Goal: Information Seeking & Learning: Learn about a topic

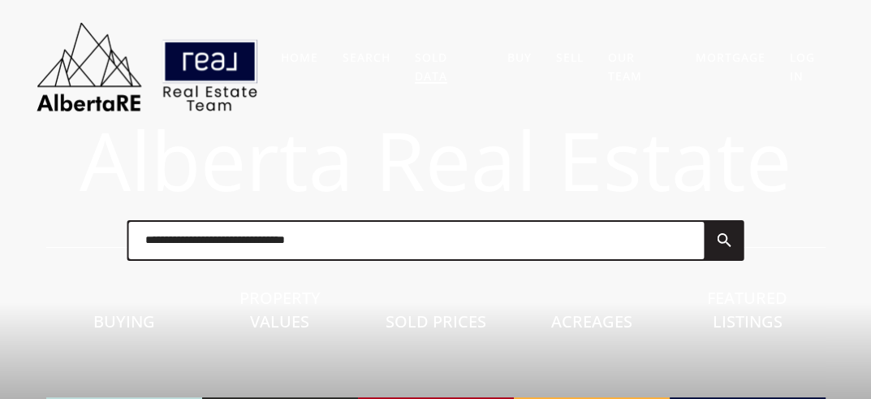
click at [442, 53] on link "Sold Data" at bounding box center [431, 67] width 32 height 34
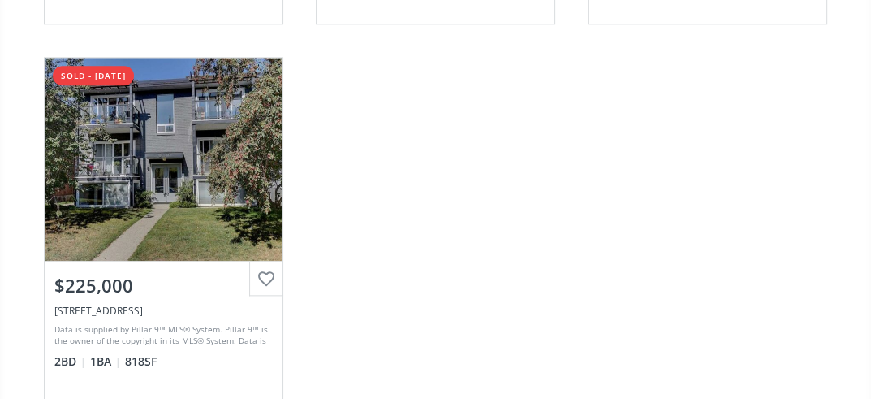
scroll to position [1371, 0]
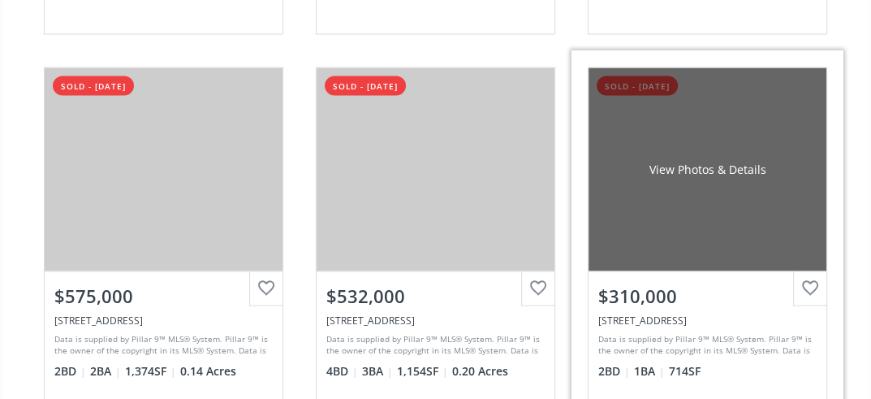
scroll to position [2143, 0]
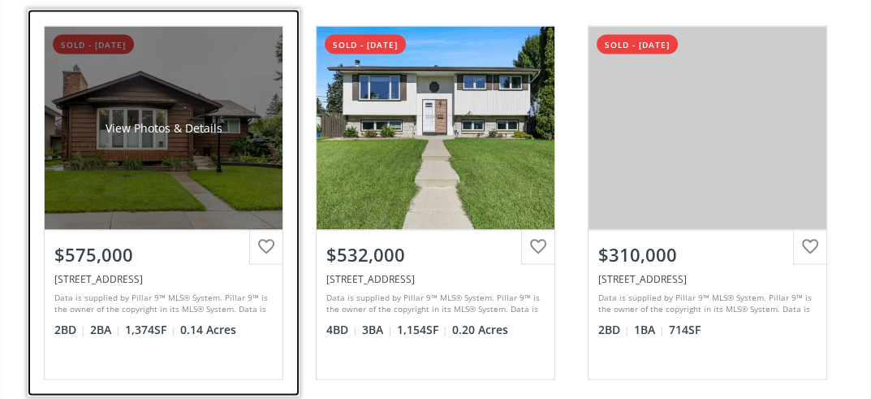
click at [84, 249] on div "$575,000" at bounding box center [163, 253] width 218 height 25
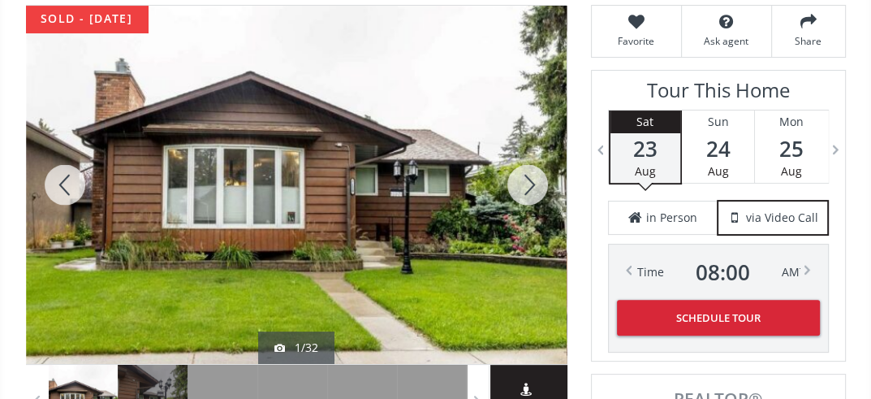
scroll to position [257, 0]
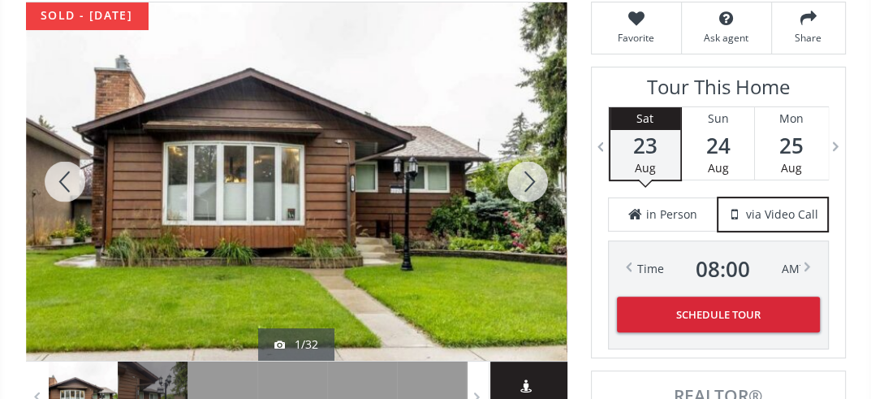
click at [531, 177] on div at bounding box center [528, 181] width 78 height 358
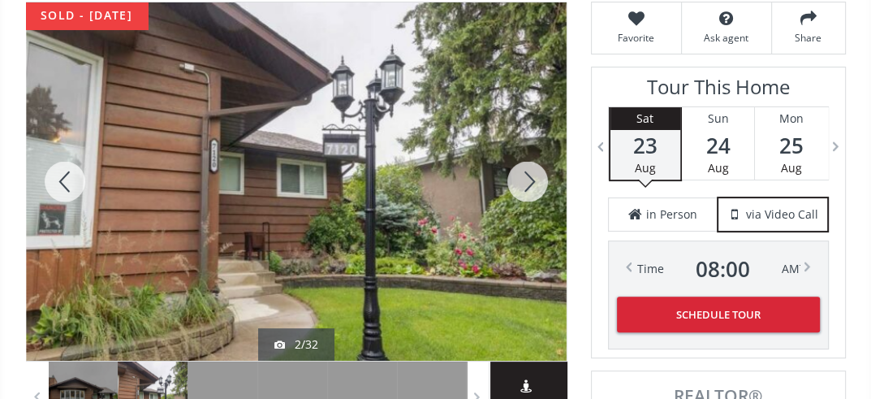
click at [533, 174] on div at bounding box center [528, 181] width 78 height 358
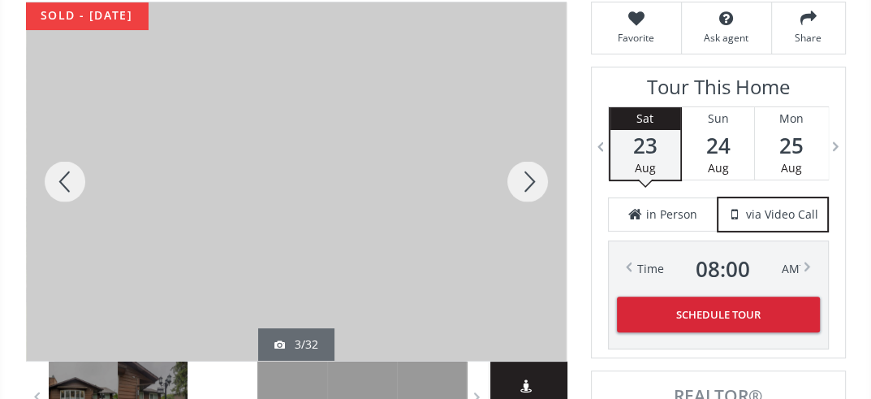
click at [533, 175] on div at bounding box center [528, 181] width 78 height 358
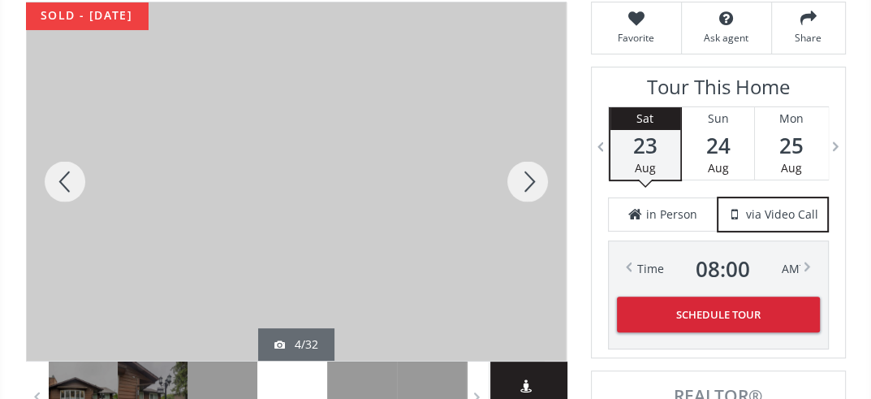
click at [532, 177] on div at bounding box center [528, 181] width 78 height 358
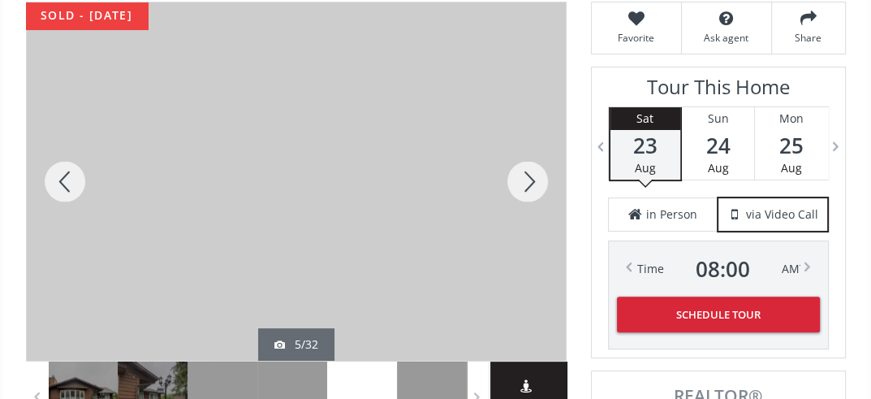
click at [531, 179] on div at bounding box center [528, 181] width 78 height 358
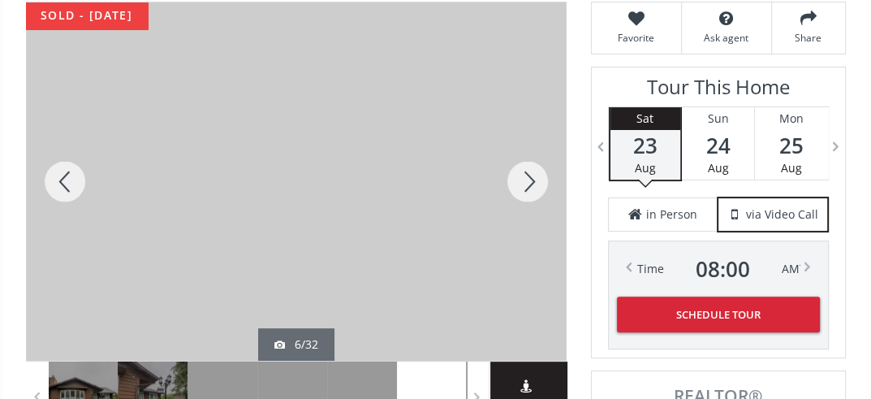
click at [528, 181] on div at bounding box center [528, 181] width 78 height 358
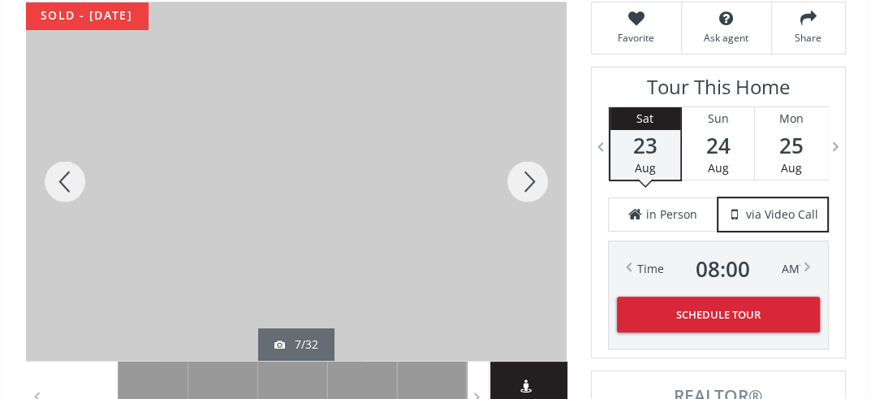
click at [528, 181] on div at bounding box center [528, 181] width 78 height 358
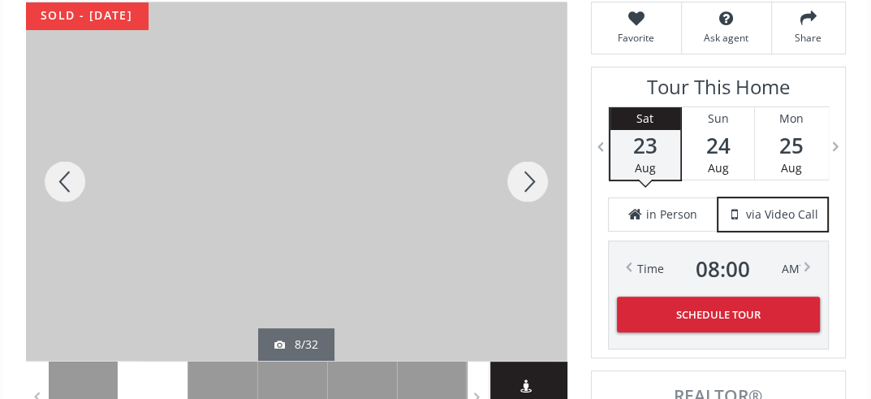
click at [528, 183] on div at bounding box center [528, 181] width 78 height 358
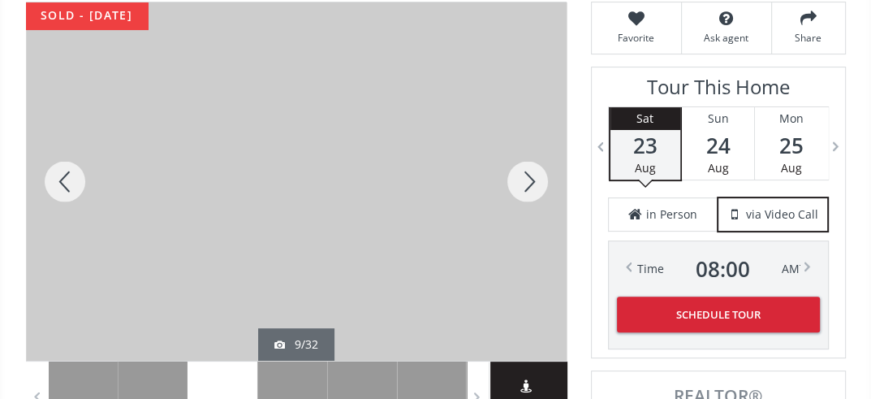
click at [524, 183] on div at bounding box center [528, 181] width 78 height 358
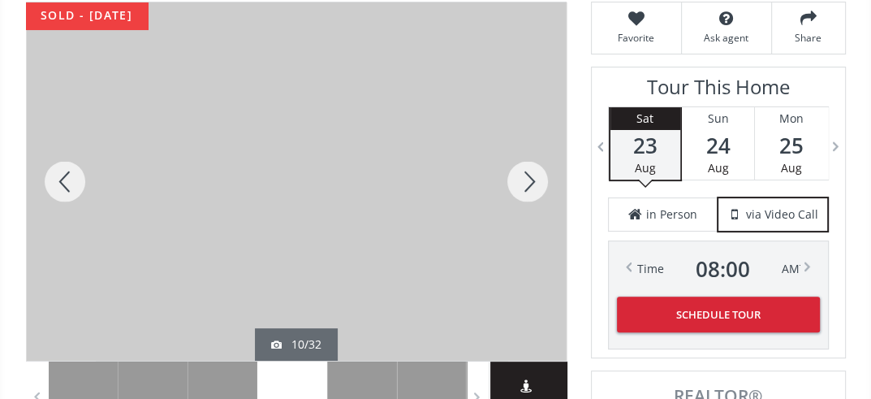
click at [523, 180] on div at bounding box center [528, 181] width 78 height 358
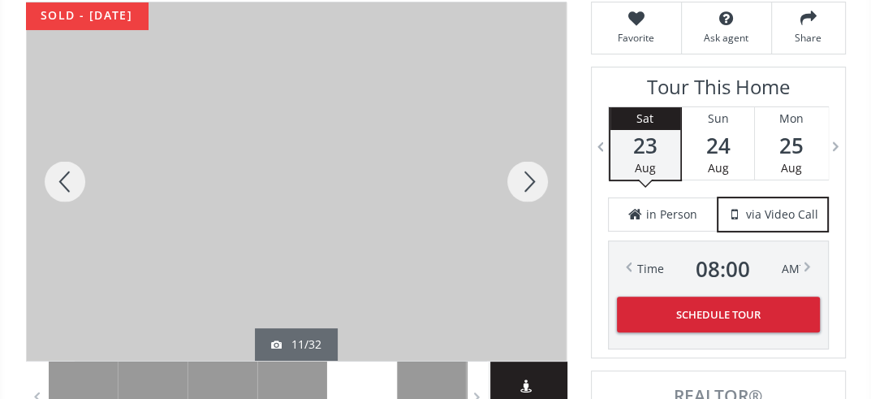
click at [523, 183] on div at bounding box center [528, 181] width 78 height 358
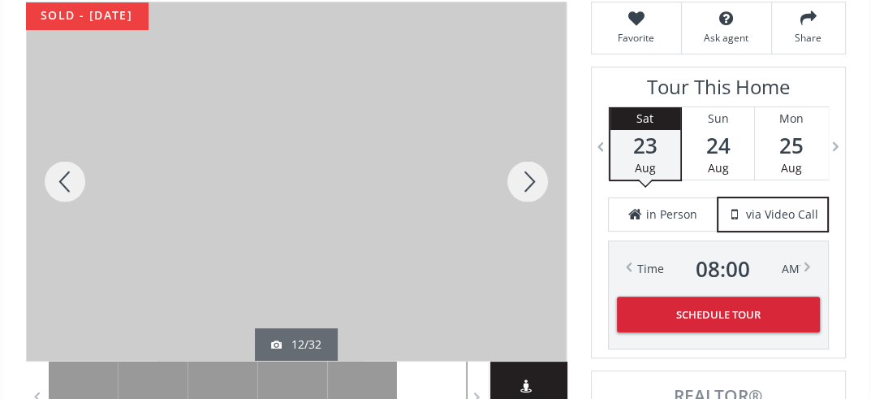
click at [523, 183] on div at bounding box center [528, 181] width 78 height 358
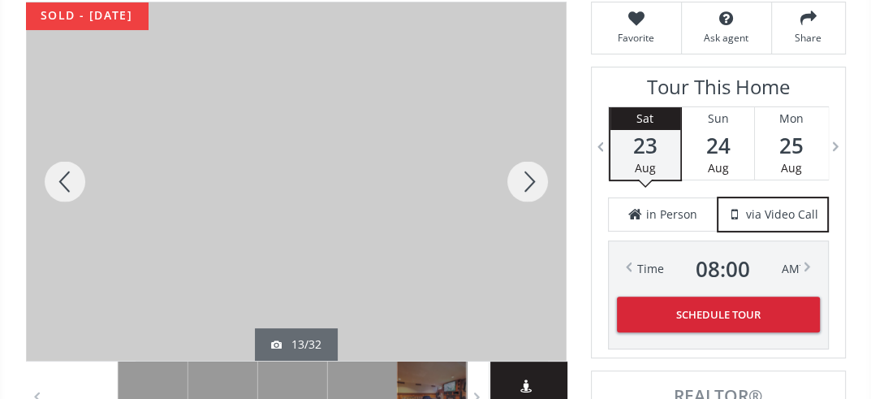
click at [524, 189] on div at bounding box center [528, 181] width 78 height 358
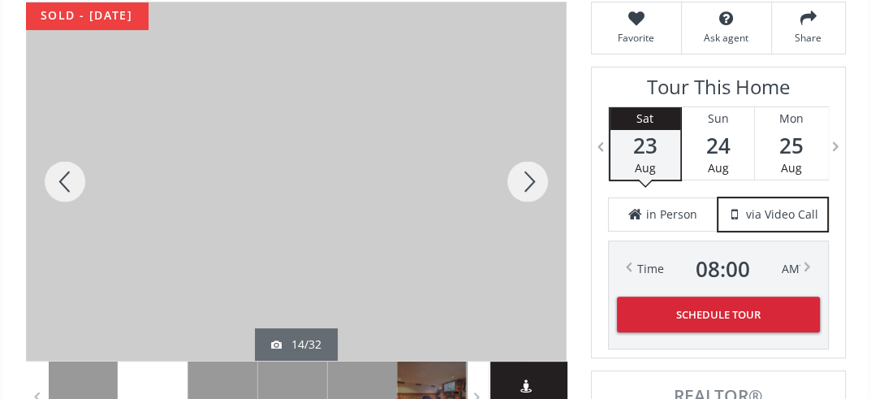
click at [524, 189] on div at bounding box center [528, 181] width 78 height 358
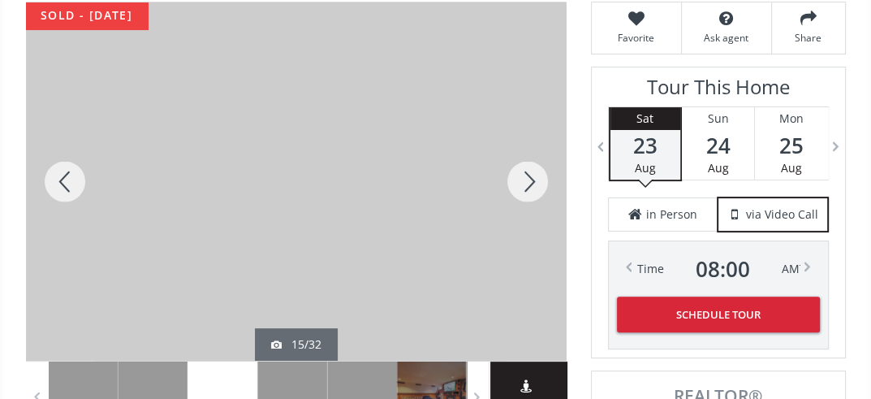
click at [524, 189] on div at bounding box center [528, 181] width 78 height 358
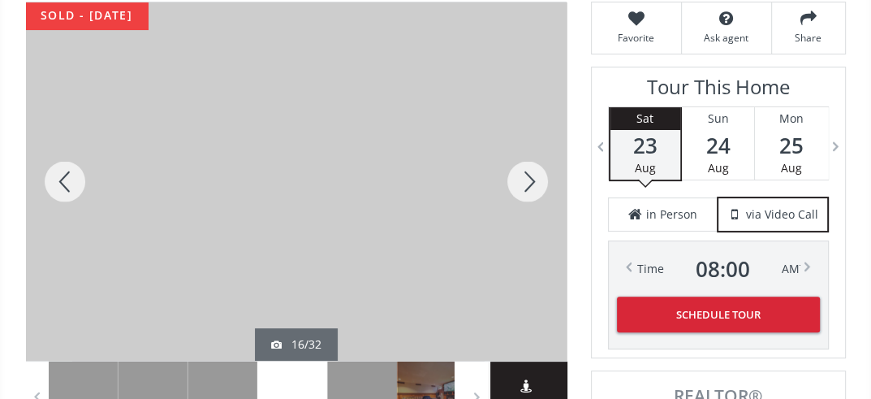
click at [524, 179] on div at bounding box center [528, 181] width 78 height 358
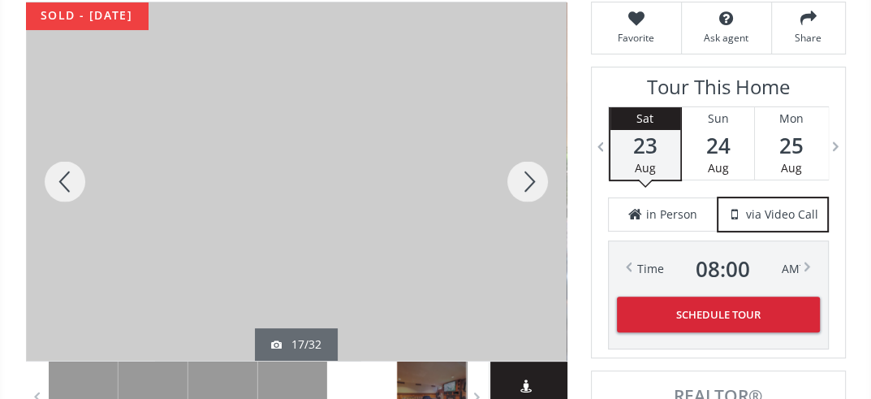
click at [526, 176] on div at bounding box center [528, 181] width 78 height 358
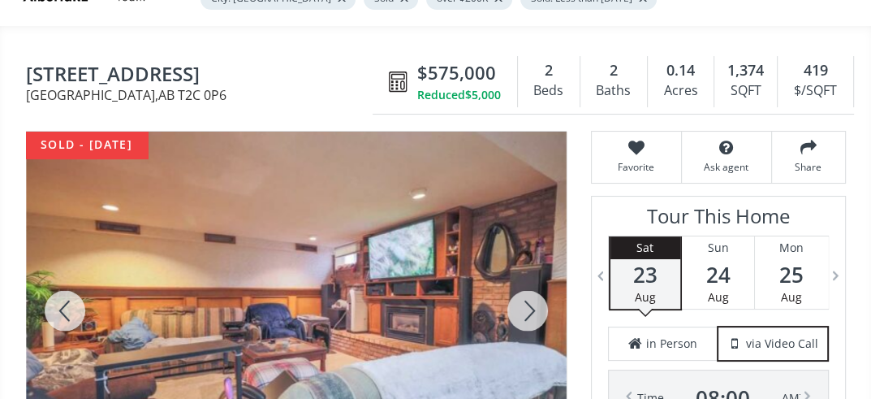
scroll to position [85, 0]
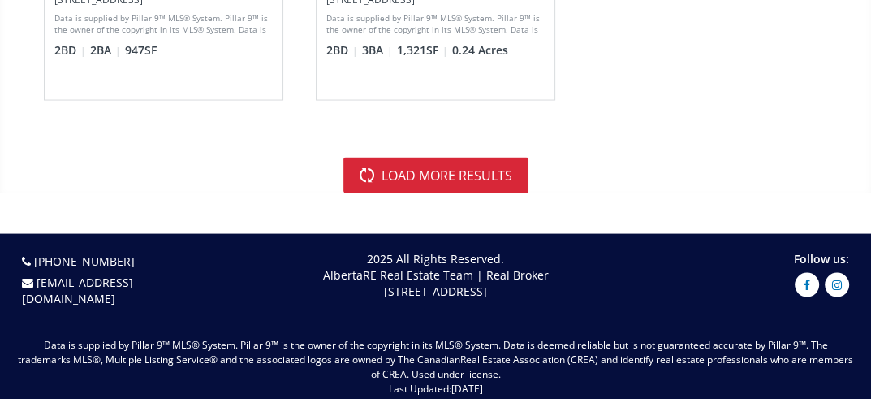
scroll to position [6686, 0]
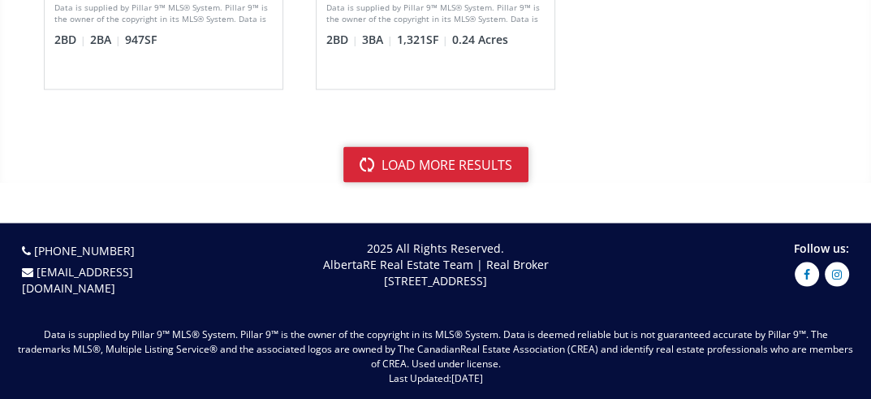
click at [475, 151] on button "load more results" at bounding box center [435, 165] width 185 height 36
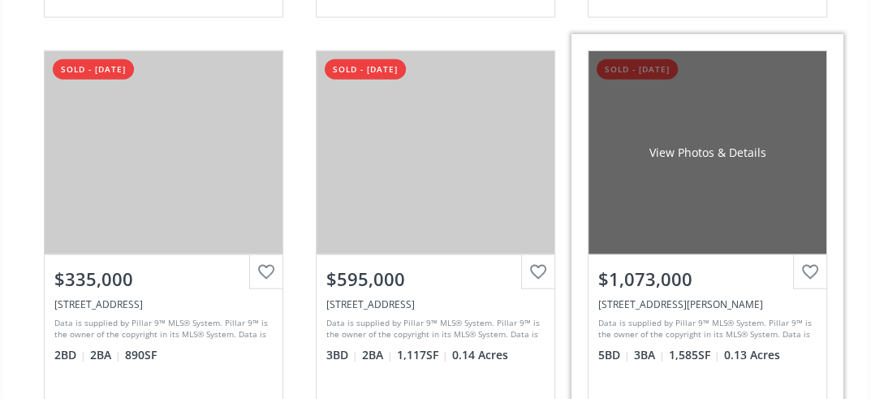
scroll to position [11401, 0]
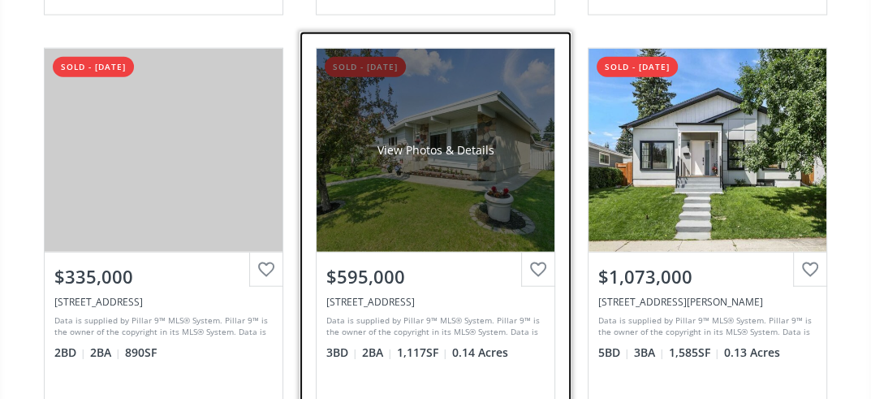
click at [369, 264] on div "$595,000" at bounding box center [435, 276] width 218 height 25
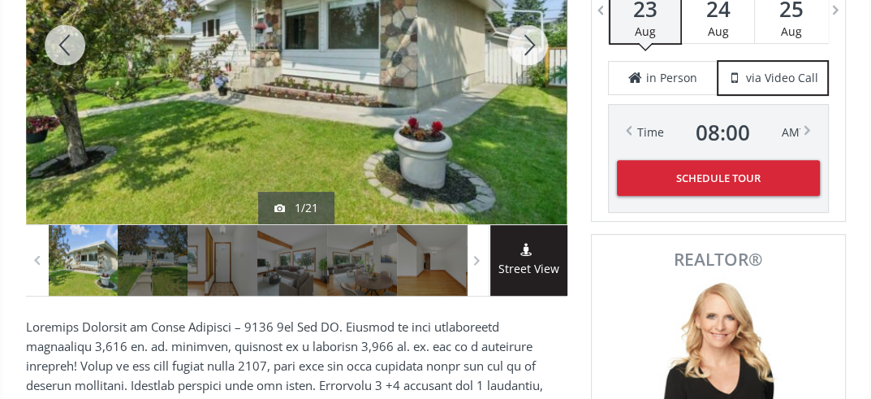
scroll to position [343, 0]
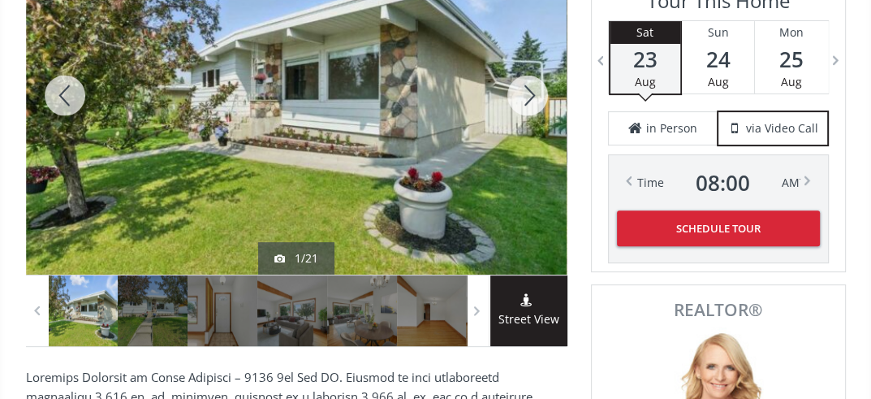
click at [526, 93] on div at bounding box center [528, 95] width 78 height 358
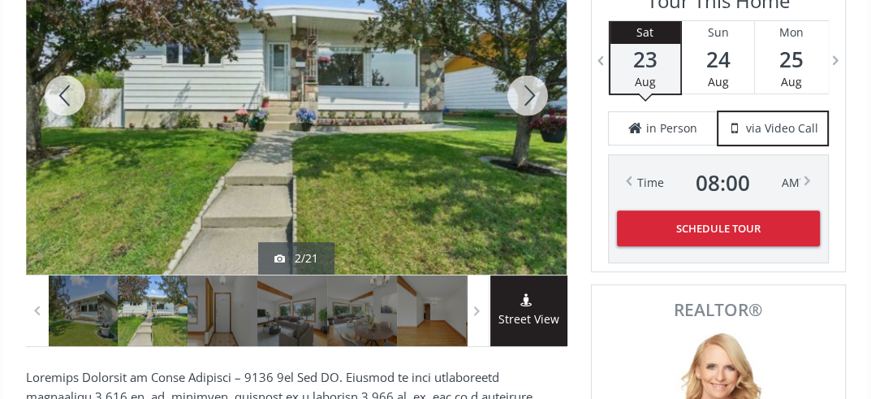
click at [526, 93] on div at bounding box center [528, 95] width 78 height 358
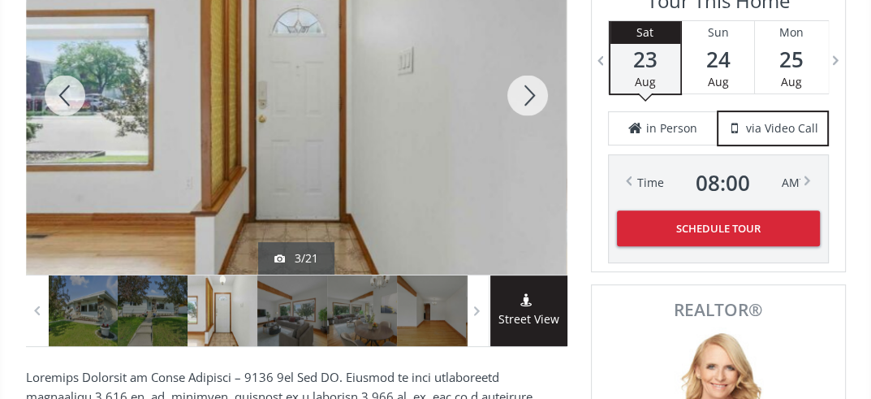
click at [526, 93] on div at bounding box center [528, 95] width 78 height 358
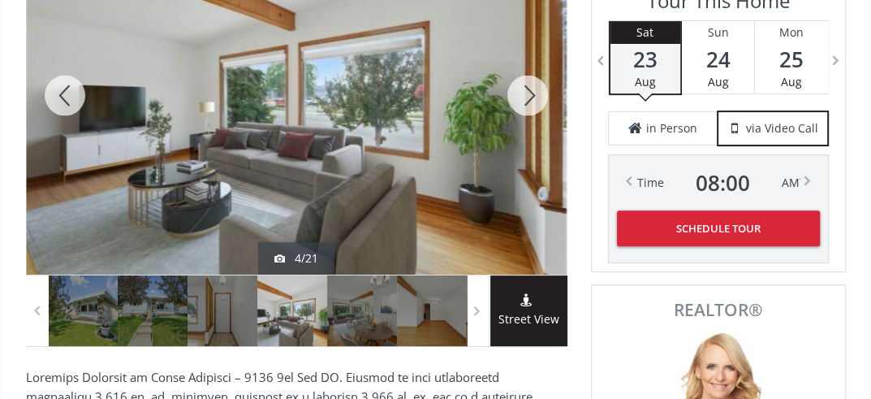
click at [526, 93] on div at bounding box center [528, 95] width 78 height 358
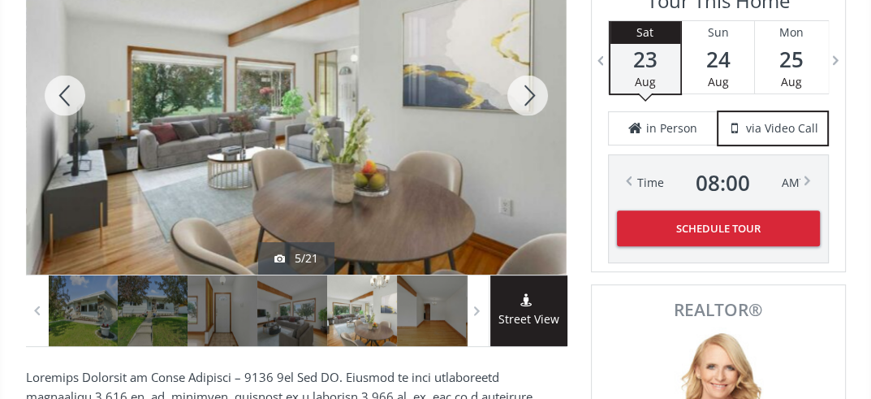
click at [526, 93] on div at bounding box center [528, 95] width 78 height 358
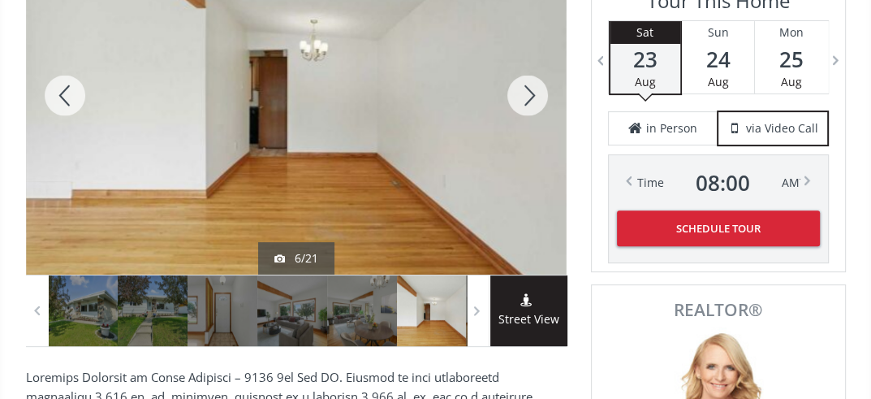
click at [526, 93] on div at bounding box center [528, 95] width 78 height 358
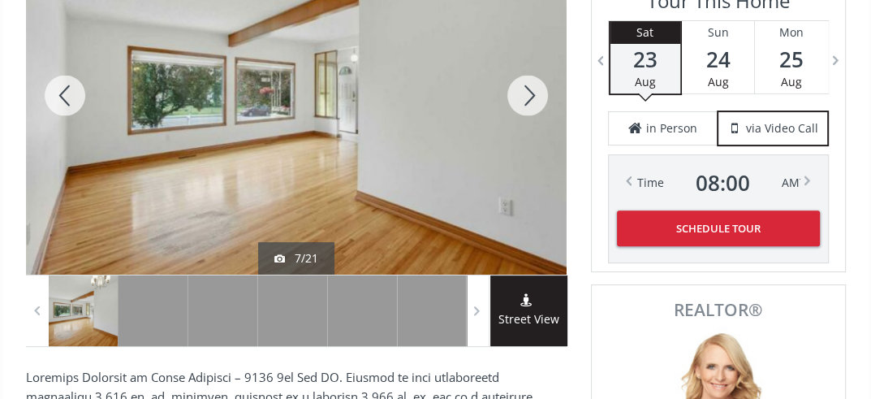
click at [526, 93] on div at bounding box center [528, 95] width 78 height 358
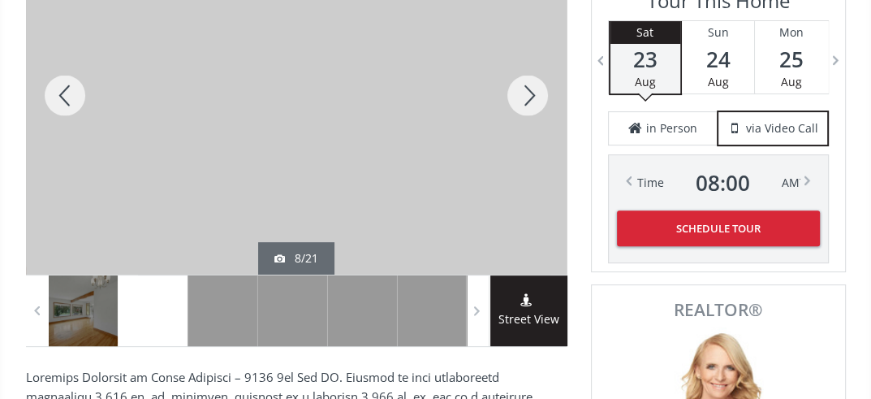
click at [526, 93] on div at bounding box center [528, 95] width 78 height 358
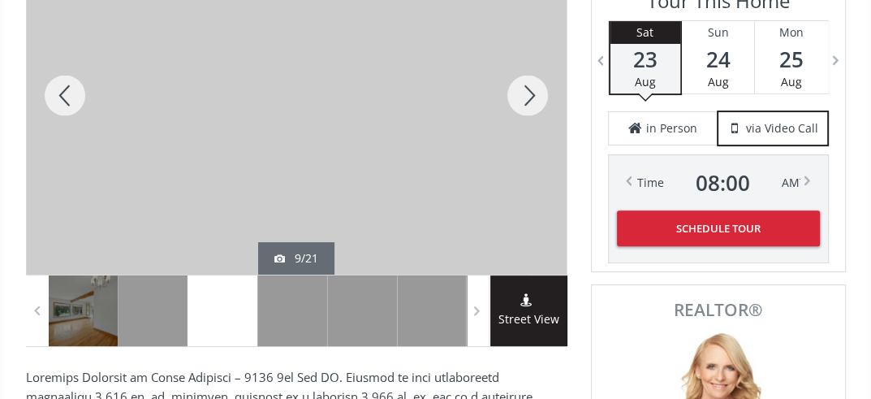
click at [526, 93] on div at bounding box center [528, 95] width 78 height 358
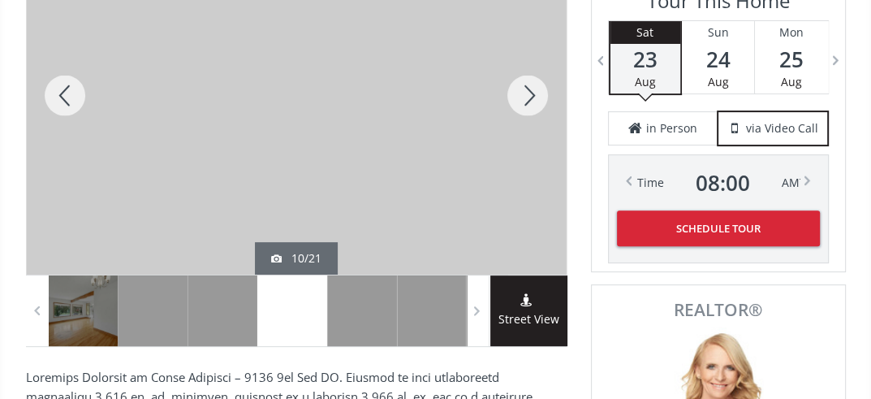
click at [526, 93] on div at bounding box center [528, 95] width 78 height 358
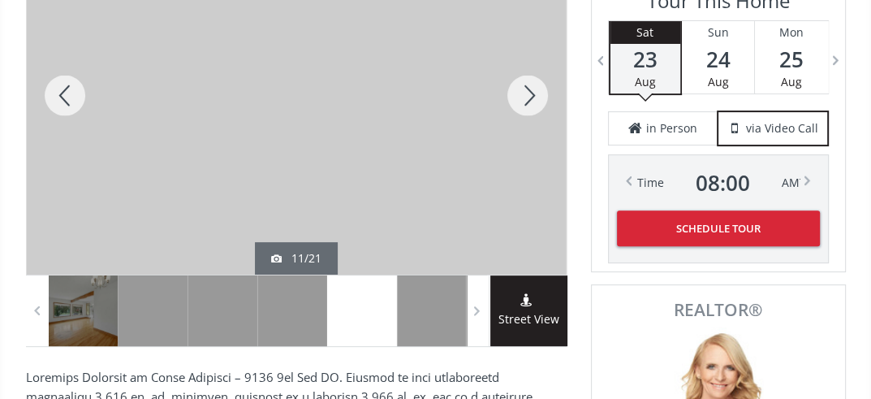
click at [526, 93] on div at bounding box center [528, 95] width 78 height 358
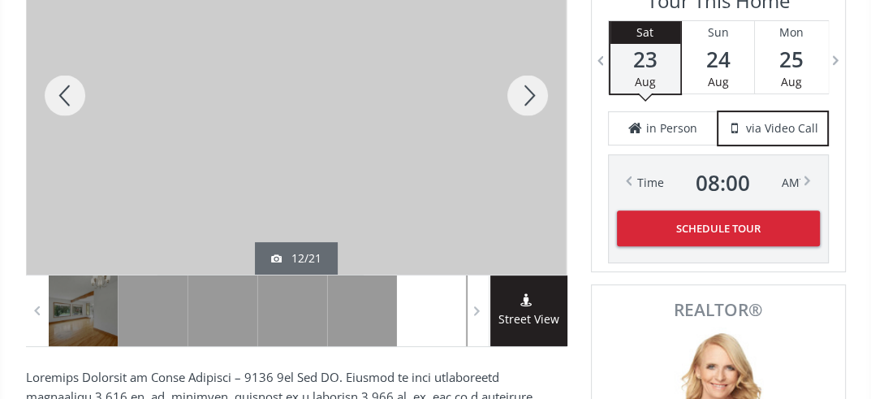
click at [526, 93] on div at bounding box center [528, 95] width 78 height 358
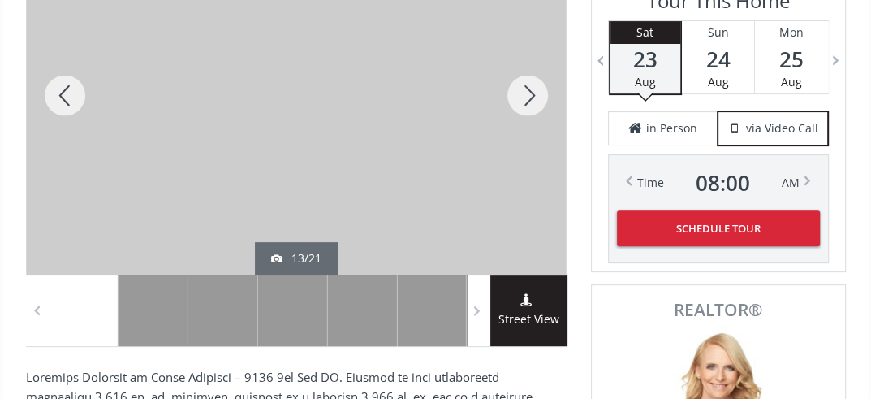
click at [526, 93] on div at bounding box center [528, 95] width 78 height 358
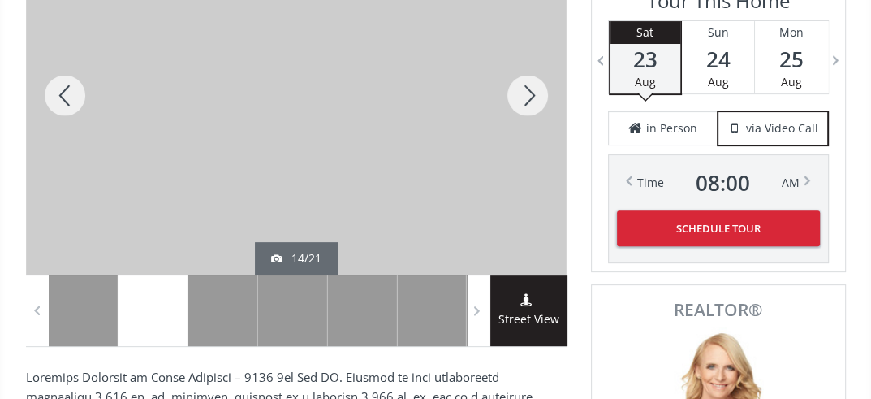
click at [526, 93] on div at bounding box center [528, 95] width 78 height 358
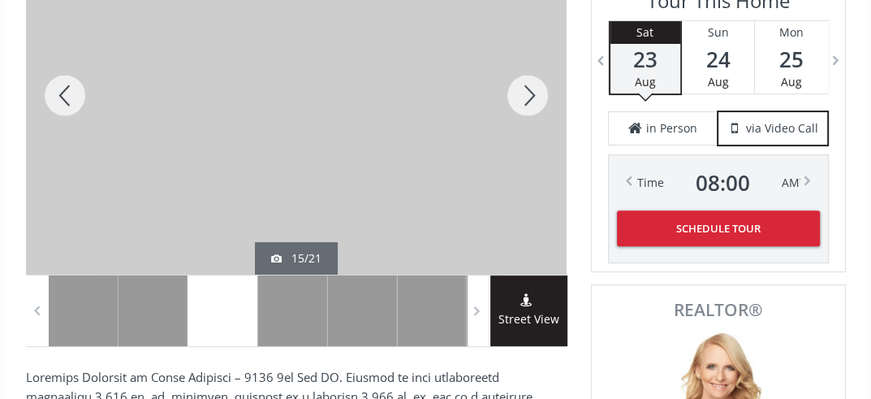
click at [524, 97] on div at bounding box center [528, 95] width 78 height 358
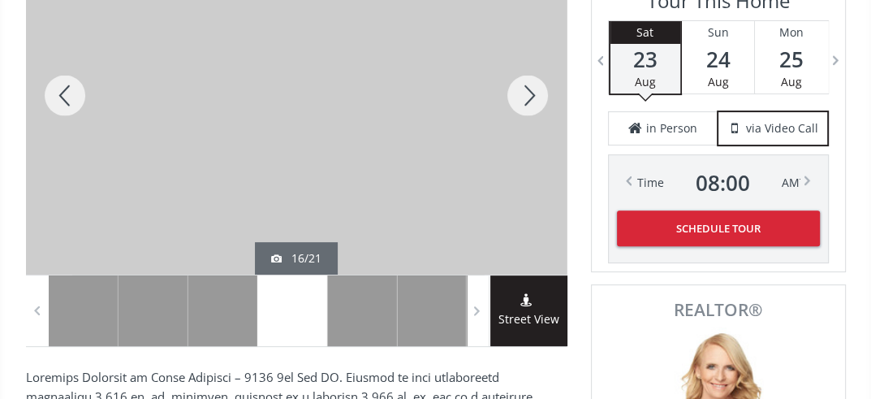
click at [524, 97] on div at bounding box center [528, 95] width 78 height 358
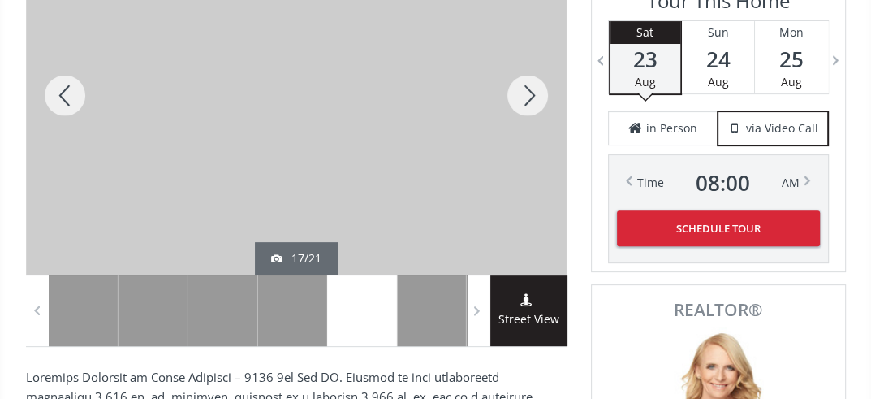
click at [524, 97] on div at bounding box center [528, 95] width 78 height 358
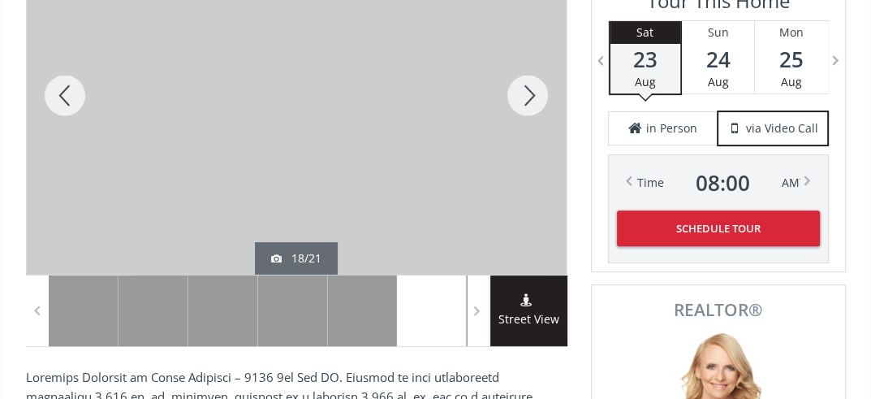
click at [524, 97] on div at bounding box center [528, 95] width 78 height 358
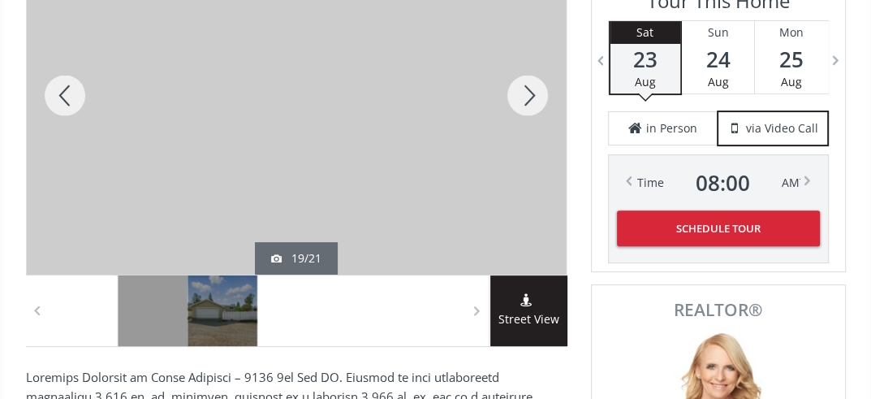
click at [524, 97] on div at bounding box center [528, 95] width 78 height 358
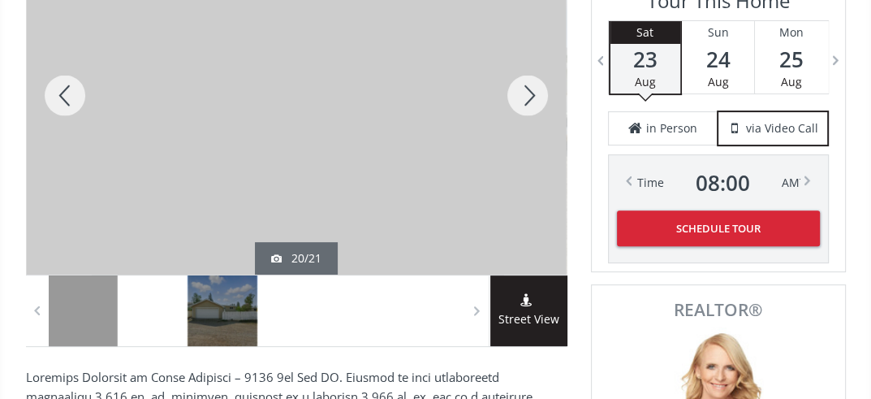
click at [524, 97] on div at bounding box center [528, 95] width 78 height 358
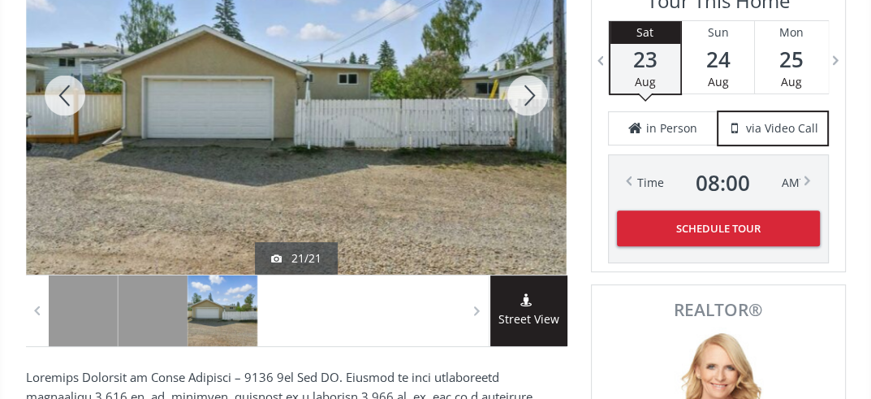
click at [524, 97] on div at bounding box center [528, 95] width 78 height 358
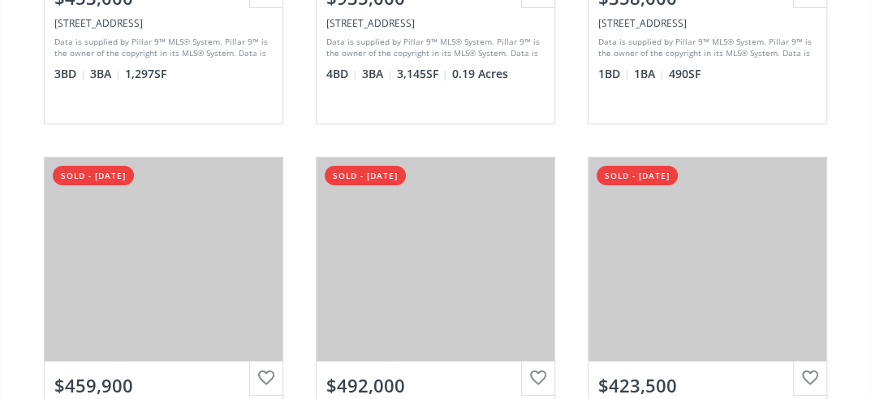
scroll to position [21432, 0]
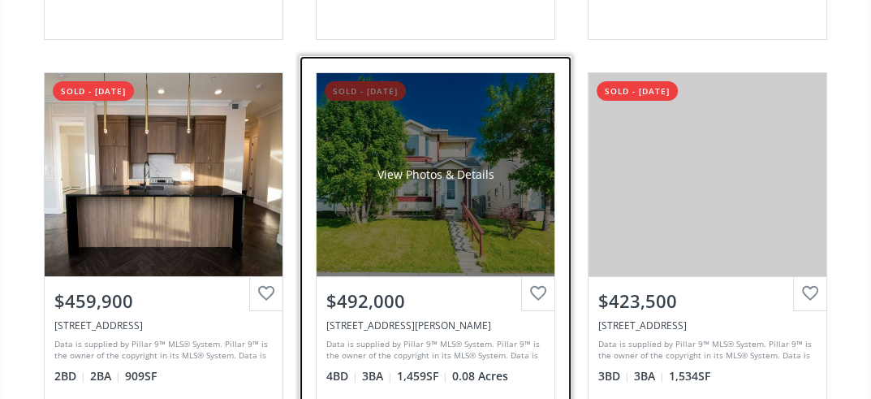
click at [451, 192] on div "View Photos & Details" at bounding box center [436, 174] width 238 height 203
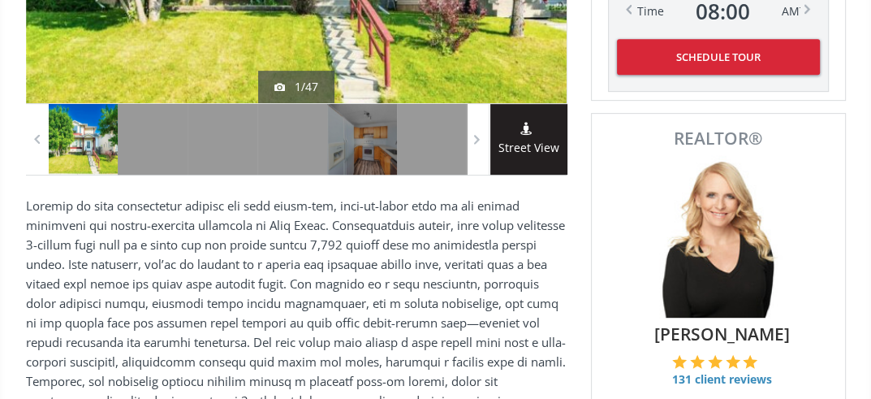
scroll to position [257, 0]
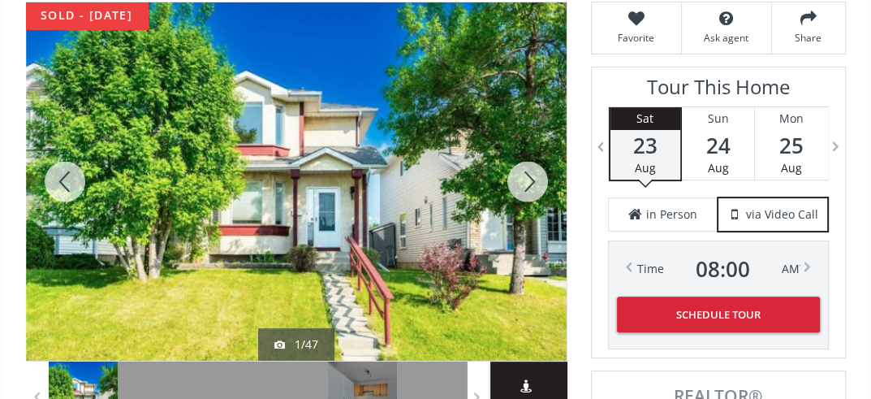
click at [531, 178] on div at bounding box center [528, 181] width 78 height 358
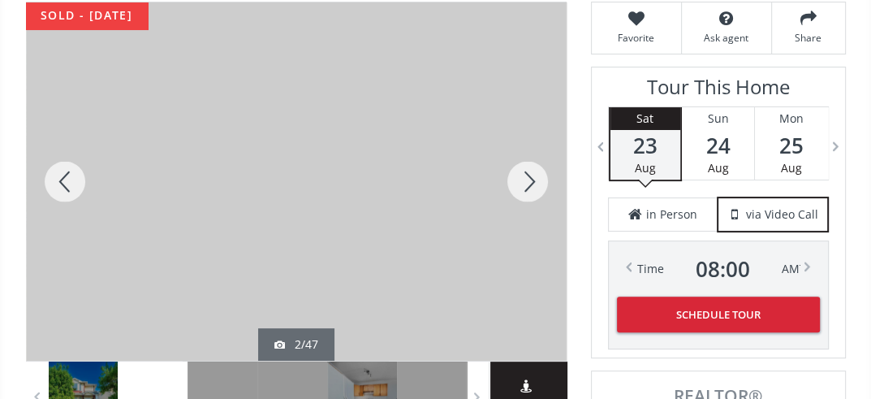
click at [528, 180] on div at bounding box center [528, 181] width 78 height 358
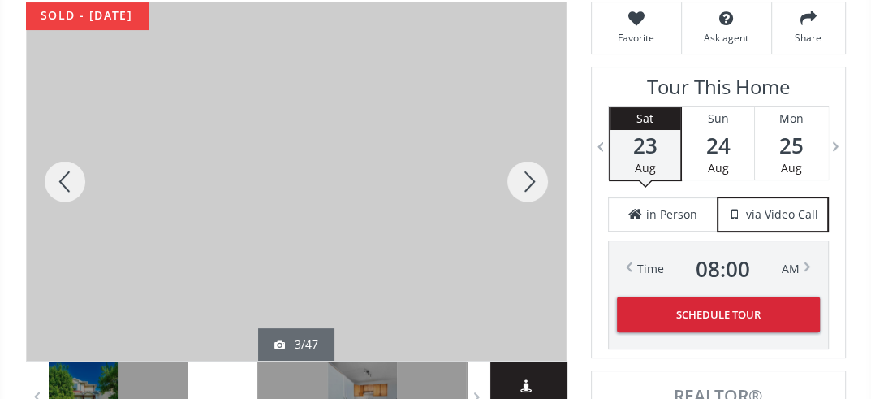
click at [528, 180] on div at bounding box center [528, 181] width 78 height 358
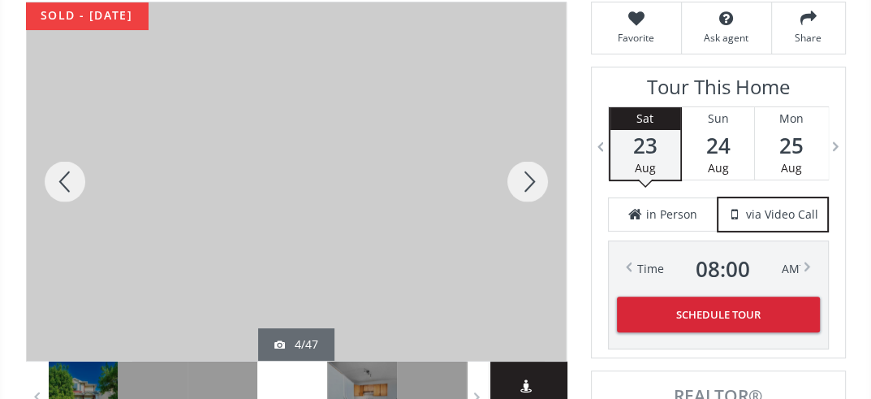
click at [528, 180] on div at bounding box center [528, 181] width 78 height 358
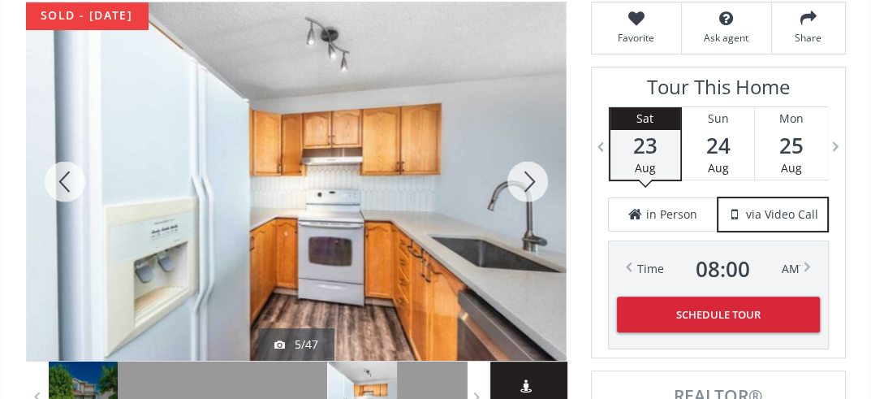
click at [528, 180] on div at bounding box center [528, 181] width 78 height 358
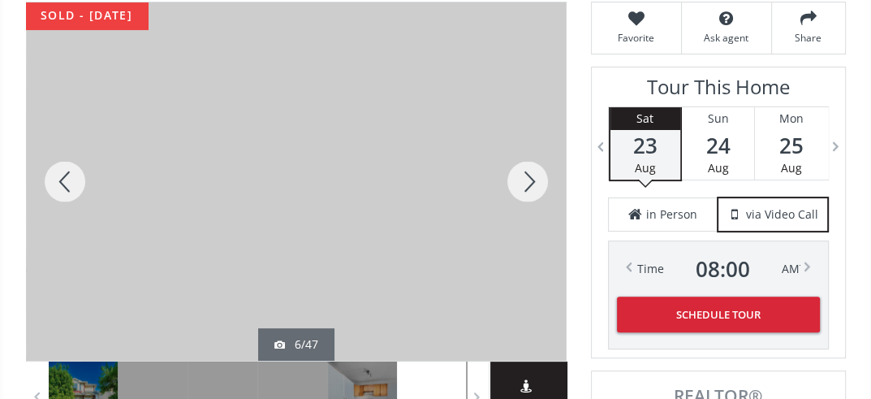
click at [528, 180] on div at bounding box center [528, 181] width 78 height 358
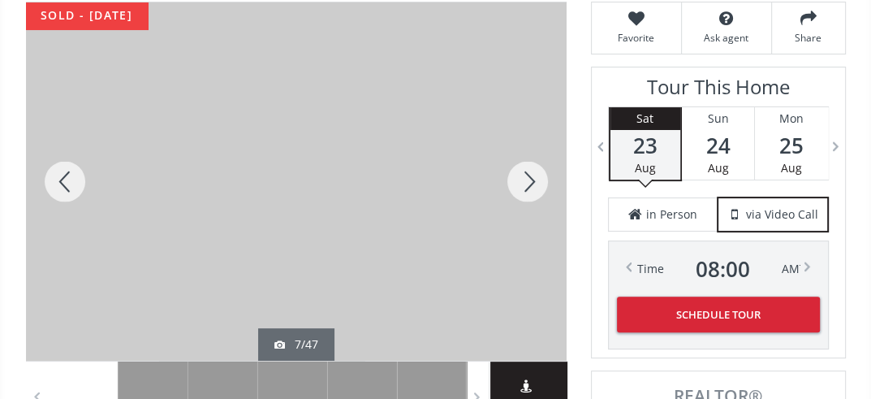
click at [528, 180] on div at bounding box center [528, 181] width 78 height 358
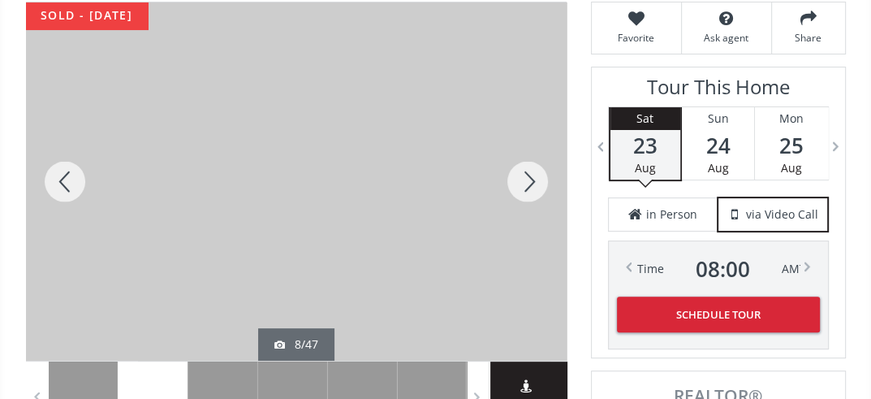
click at [526, 180] on div at bounding box center [528, 181] width 78 height 358
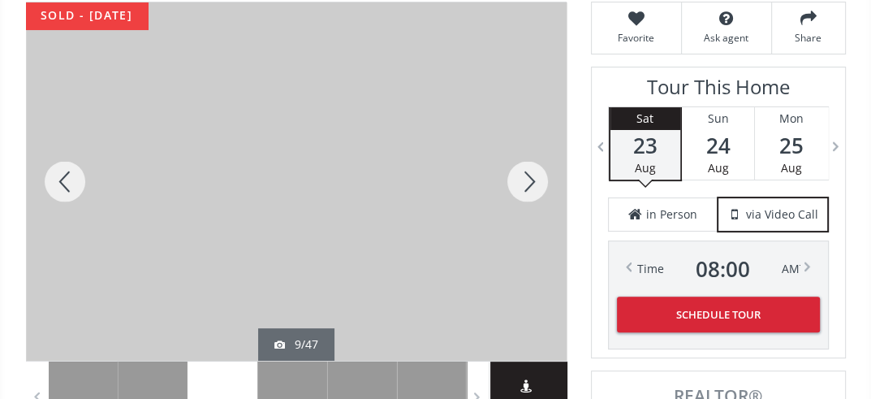
click at [526, 180] on div at bounding box center [528, 181] width 78 height 358
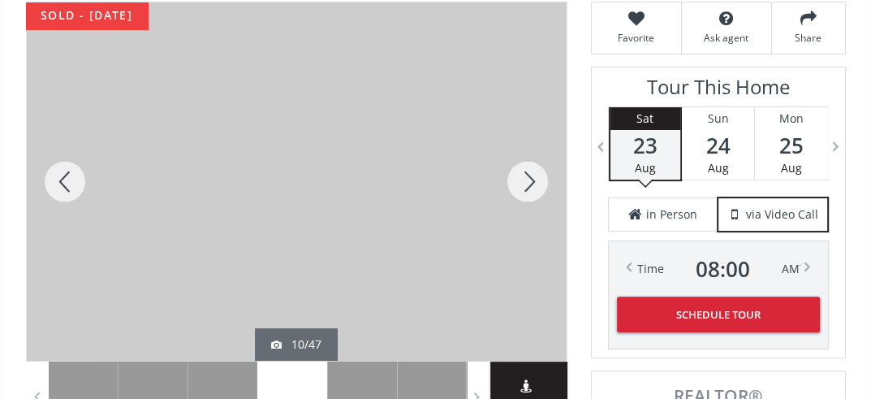
click at [526, 180] on div at bounding box center [528, 181] width 78 height 358
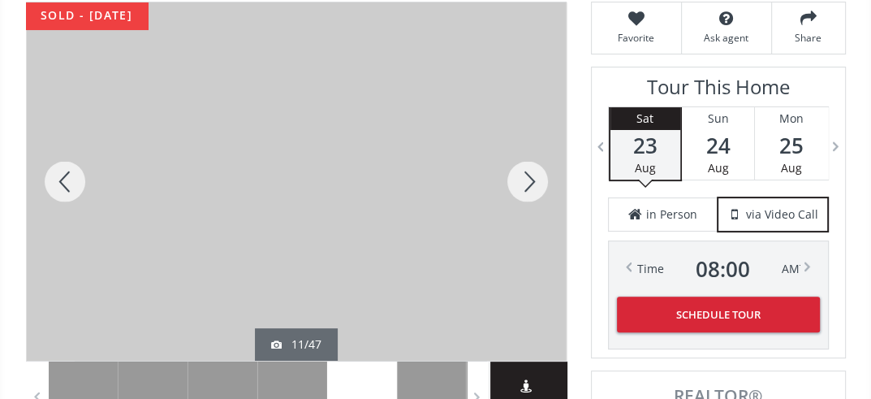
click at [526, 180] on div at bounding box center [528, 181] width 78 height 358
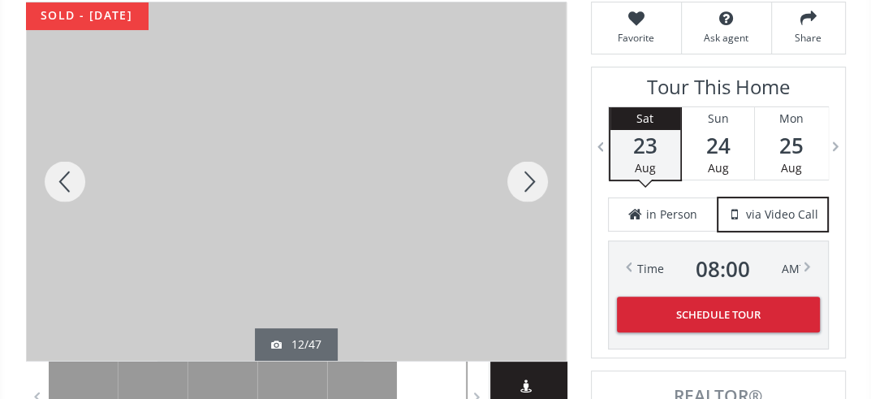
click at [526, 180] on div at bounding box center [528, 181] width 78 height 358
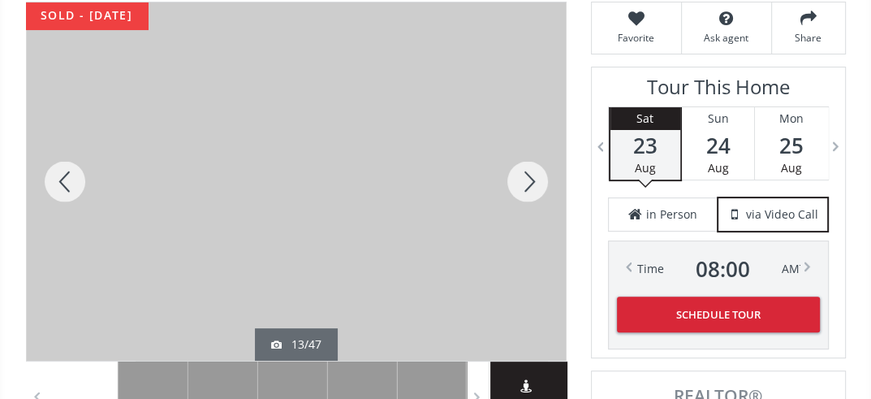
click at [526, 180] on div at bounding box center [528, 181] width 78 height 358
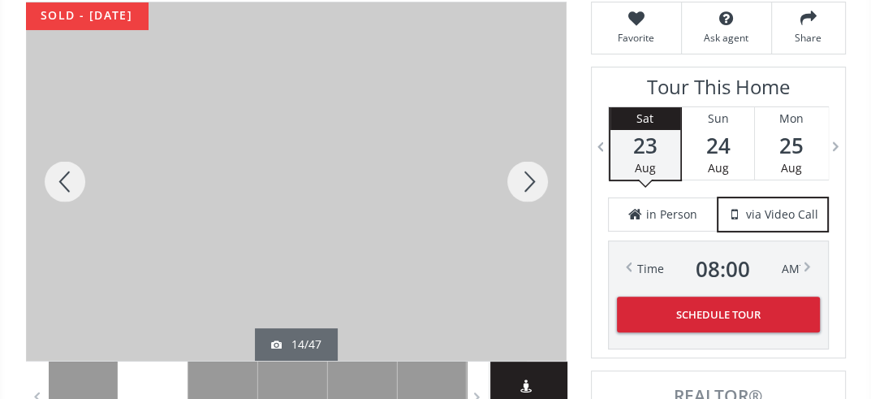
click at [528, 172] on div at bounding box center [528, 181] width 78 height 358
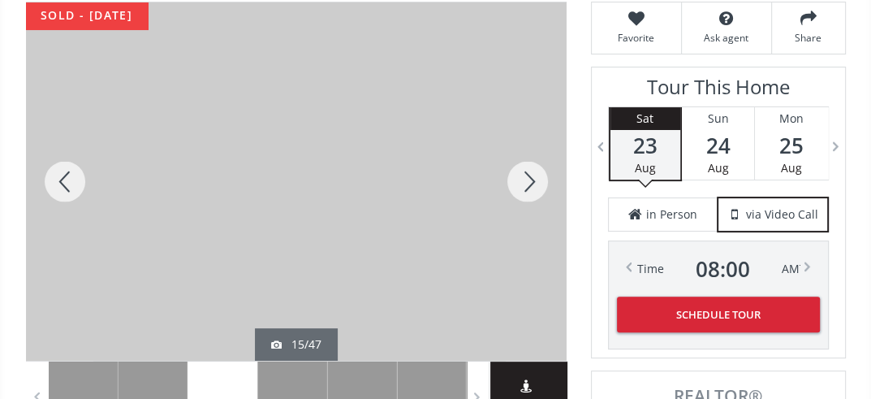
click at [528, 172] on div at bounding box center [528, 181] width 78 height 358
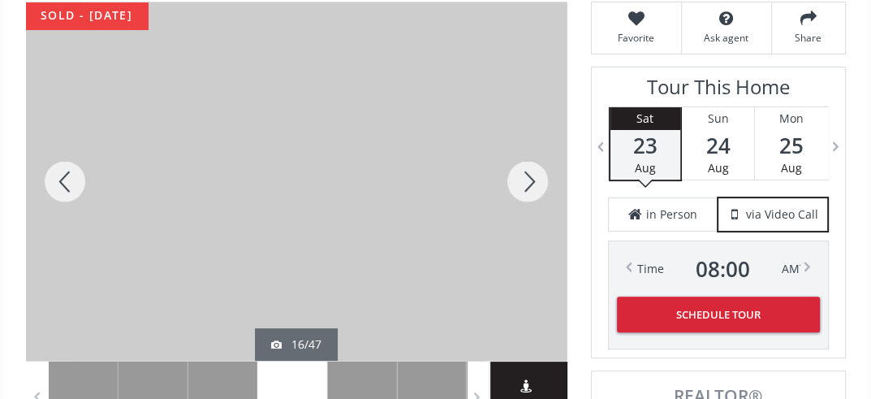
click at [528, 172] on div at bounding box center [528, 181] width 78 height 358
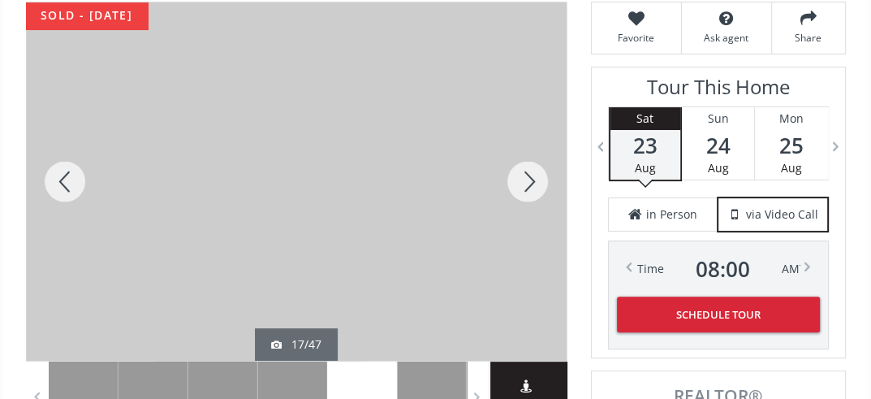
click at [528, 172] on div at bounding box center [528, 181] width 78 height 358
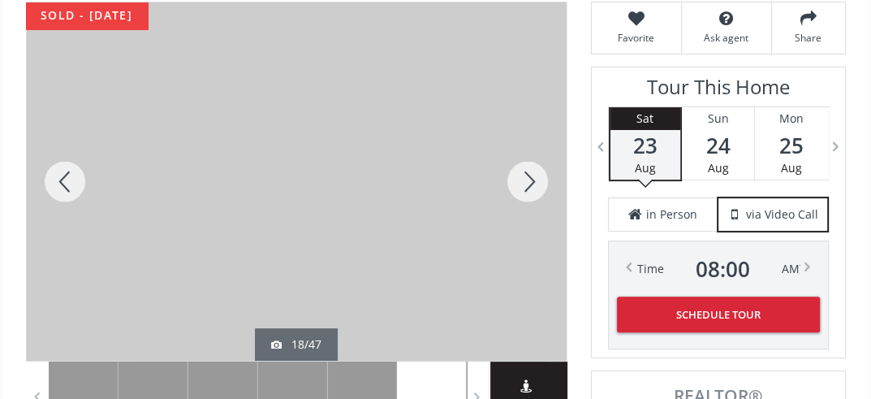
click at [528, 172] on div at bounding box center [528, 181] width 78 height 358
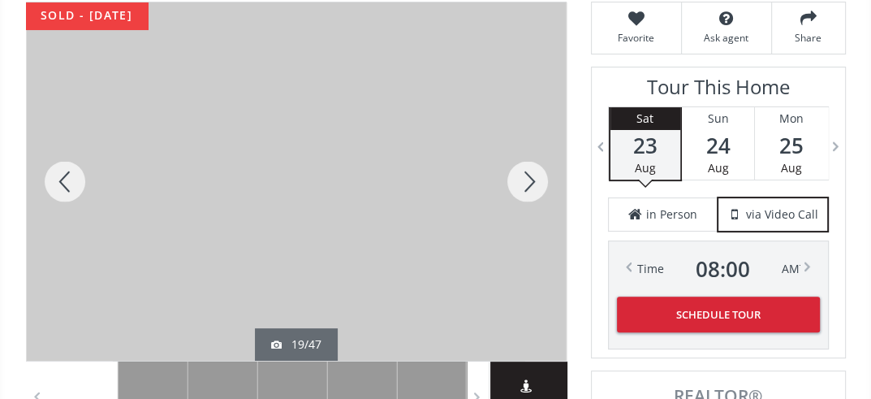
click at [528, 172] on div at bounding box center [528, 181] width 78 height 358
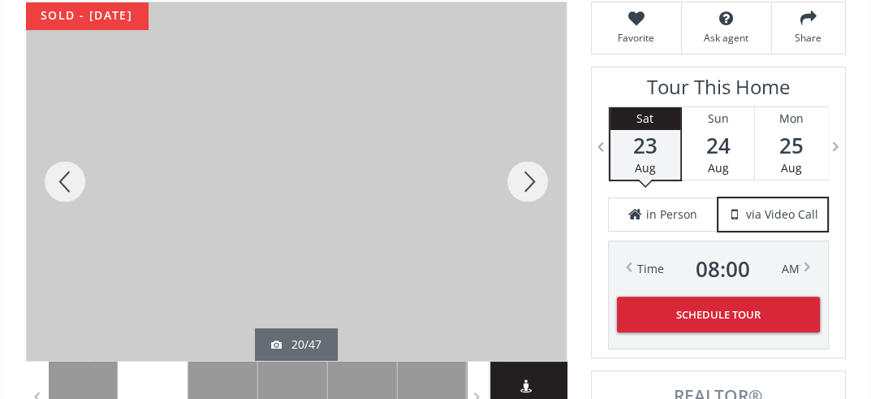
click at [528, 172] on div at bounding box center [528, 181] width 78 height 358
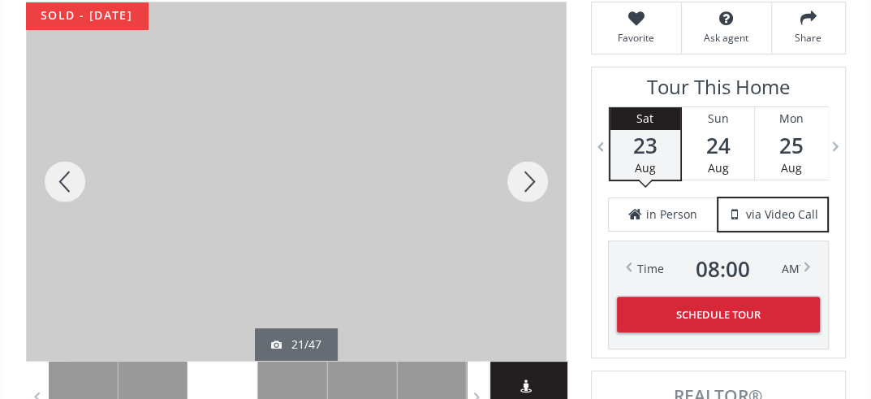
click at [528, 172] on div at bounding box center [528, 181] width 78 height 358
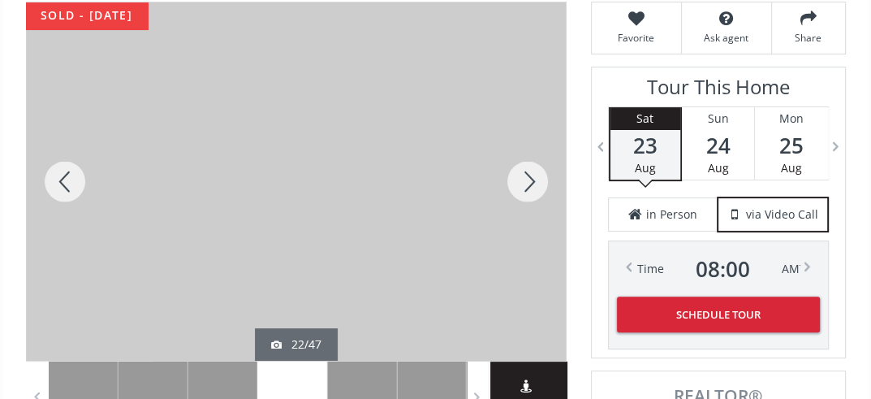
click at [528, 172] on div at bounding box center [528, 181] width 78 height 358
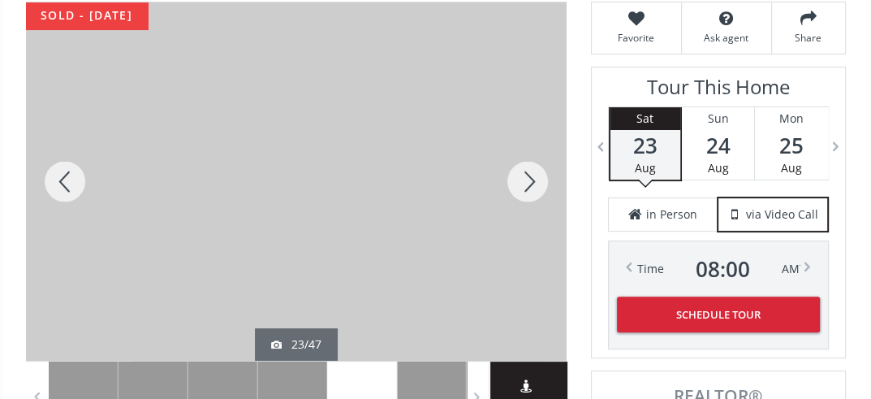
click at [528, 172] on div at bounding box center [528, 181] width 78 height 358
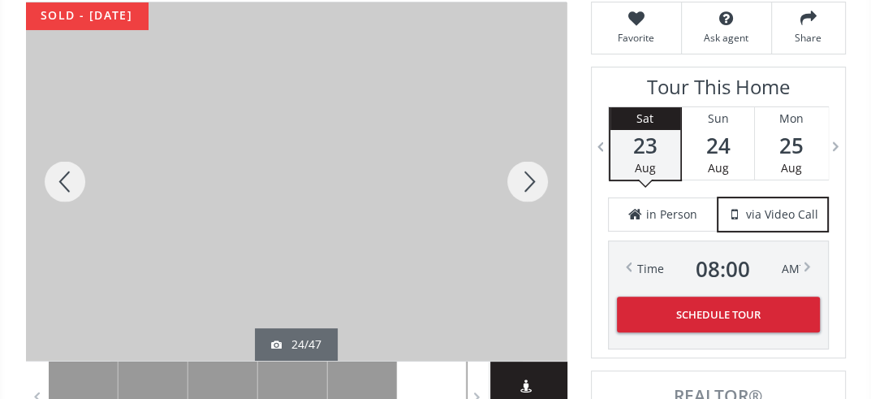
click at [528, 172] on div at bounding box center [528, 181] width 78 height 358
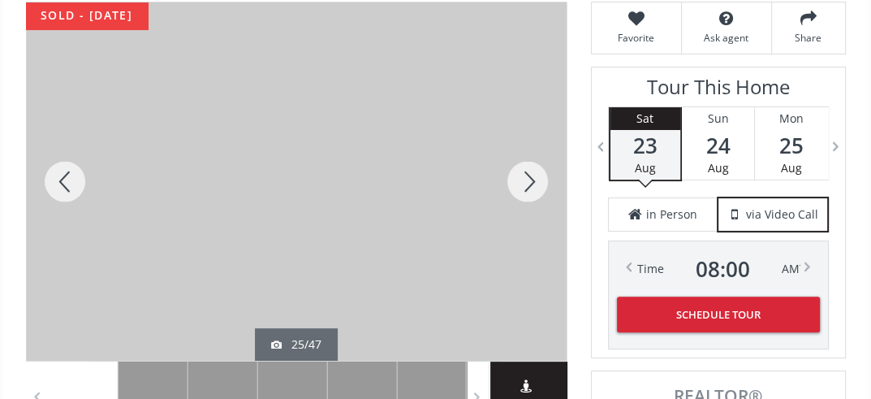
click at [528, 172] on div at bounding box center [528, 181] width 78 height 358
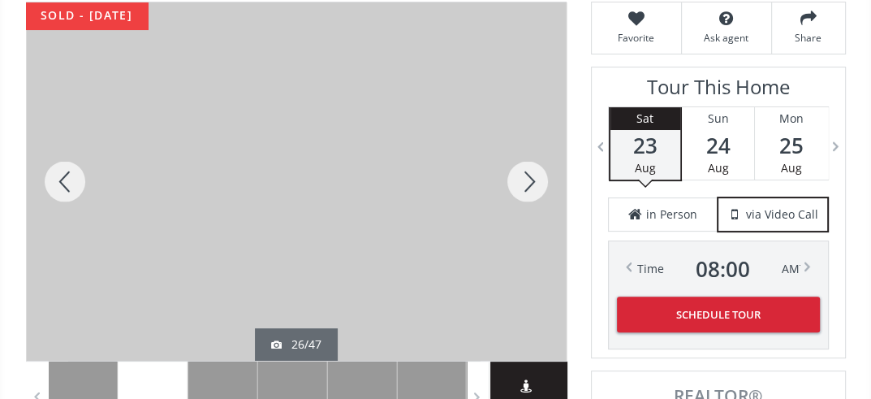
click at [528, 172] on div at bounding box center [528, 181] width 78 height 358
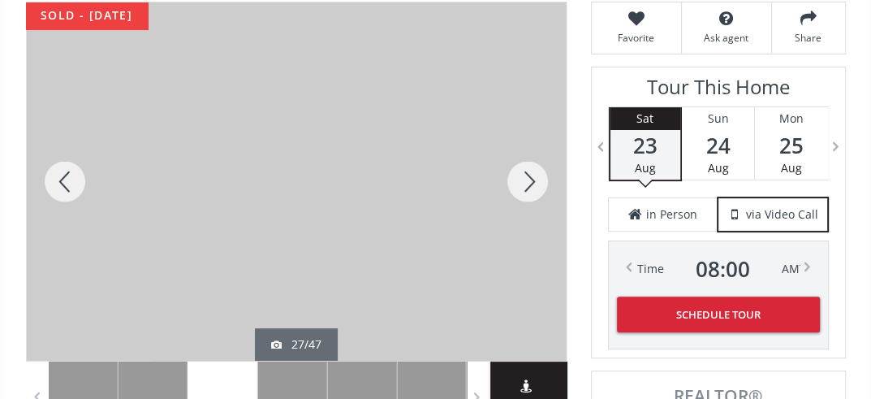
click at [528, 172] on div at bounding box center [528, 181] width 78 height 358
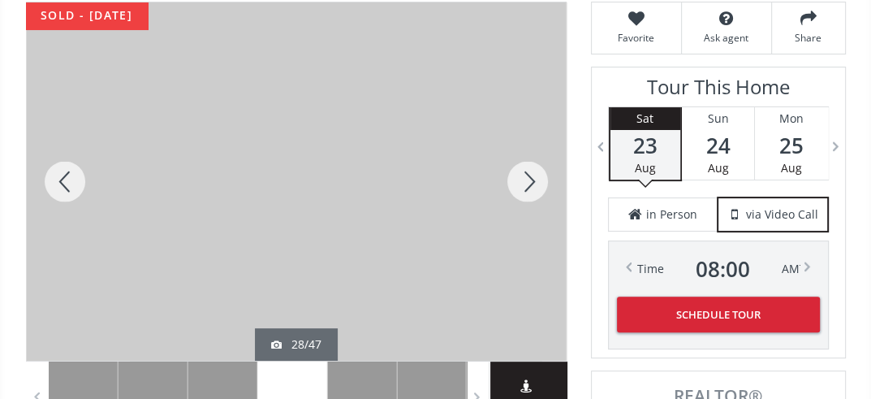
click at [528, 172] on div at bounding box center [528, 181] width 78 height 358
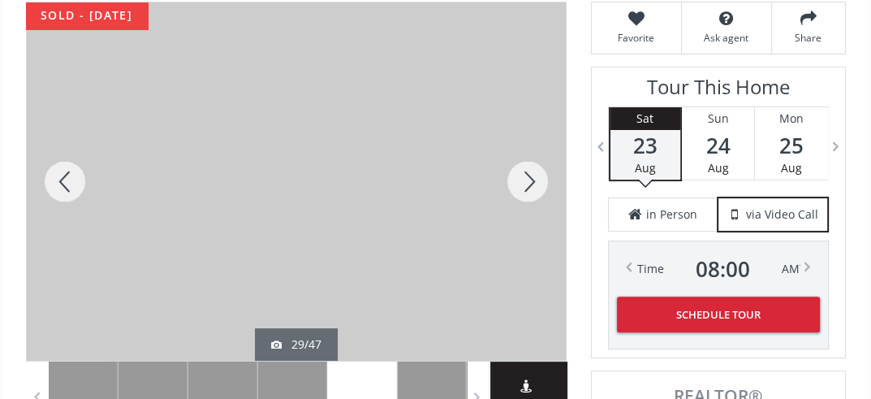
click at [528, 172] on div at bounding box center [528, 181] width 78 height 358
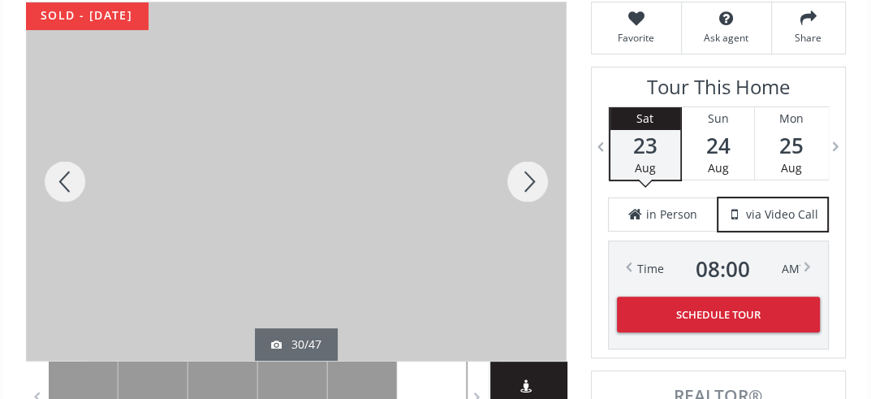
click at [528, 172] on div at bounding box center [528, 181] width 78 height 358
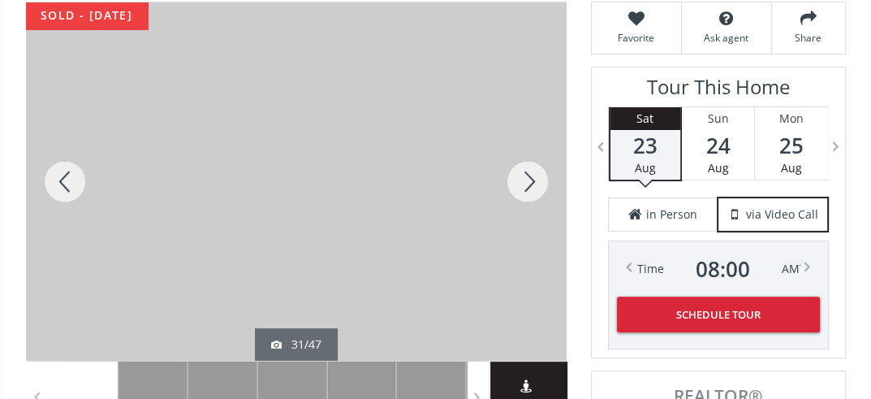
click at [528, 172] on div at bounding box center [528, 181] width 78 height 358
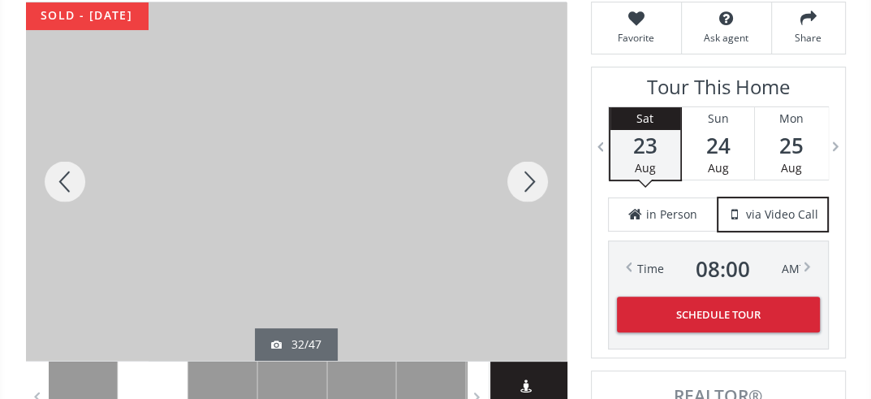
click at [528, 172] on div at bounding box center [528, 181] width 78 height 358
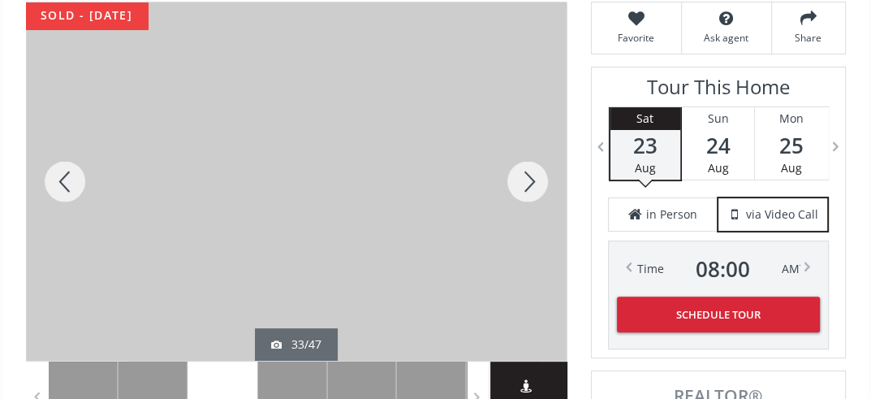
click at [528, 172] on div at bounding box center [528, 181] width 78 height 358
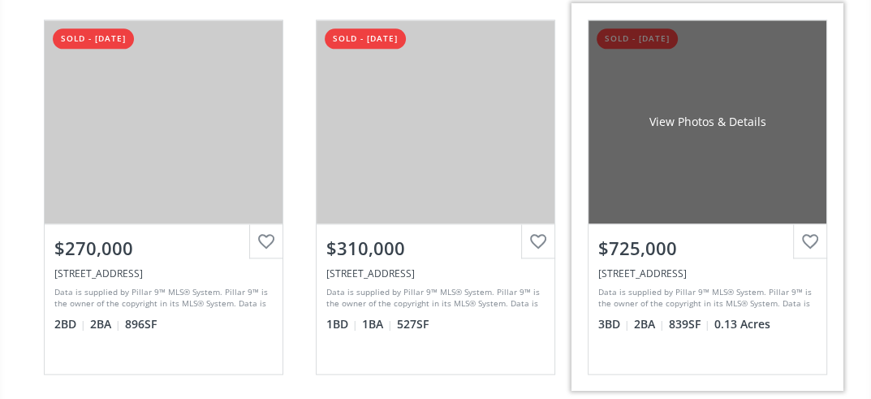
scroll to position [31976, 0]
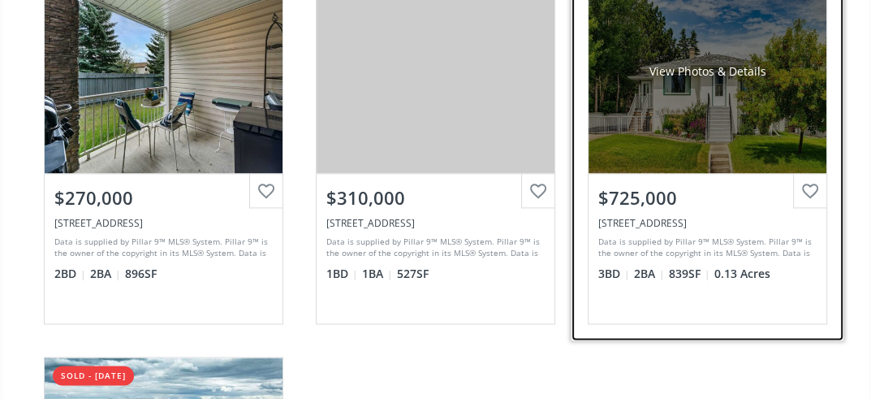
click at [759, 66] on div "View Photos & Details" at bounding box center [708, 71] width 238 height 203
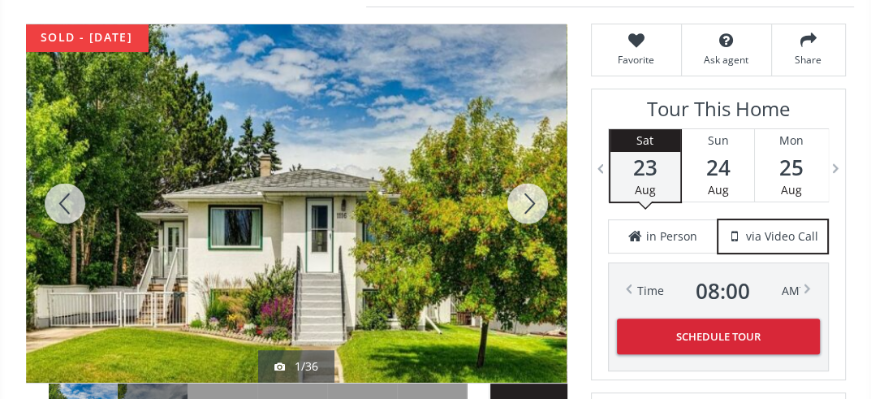
scroll to position [257, 0]
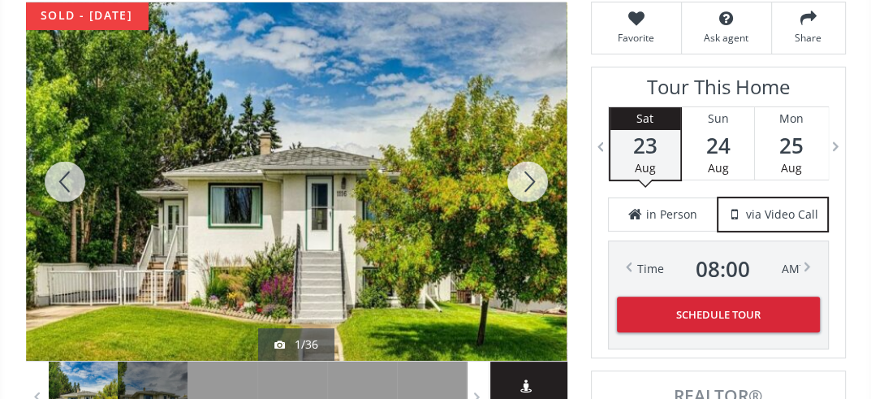
click at [524, 180] on div at bounding box center [528, 181] width 78 height 358
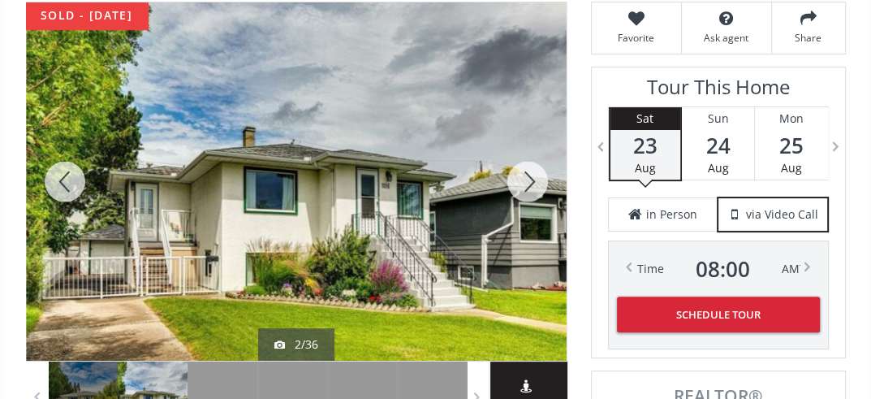
click at [524, 180] on div at bounding box center [528, 181] width 78 height 358
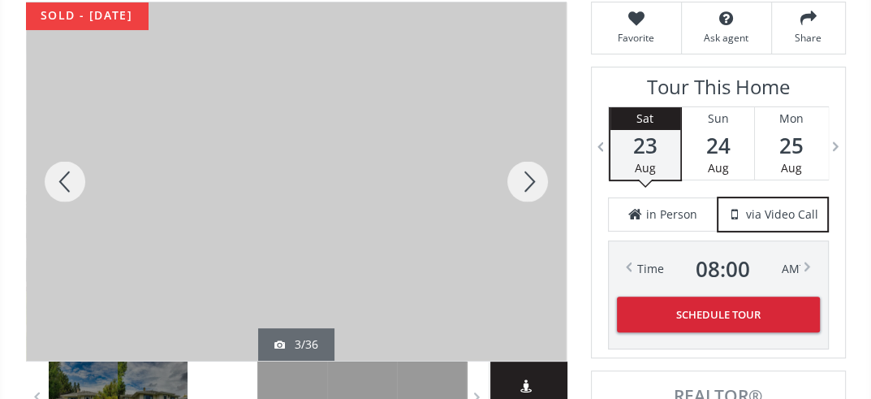
click at [524, 180] on div at bounding box center [528, 181] width 78 height 358
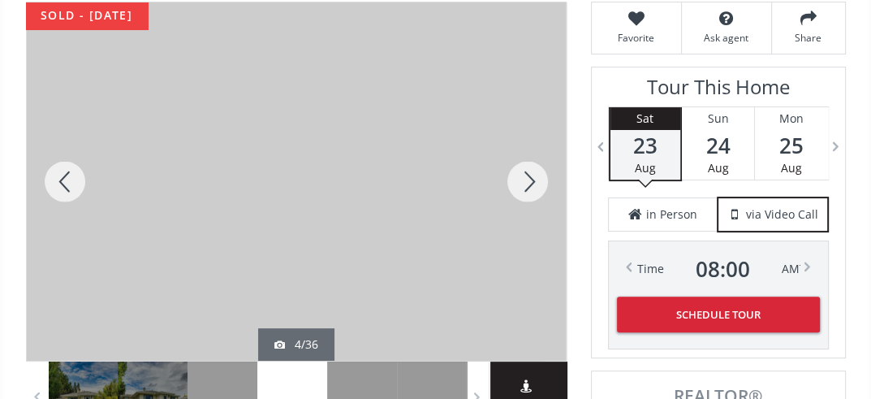
click at [524, 180] on div at bounding box center [528, 181] width 78 height 358
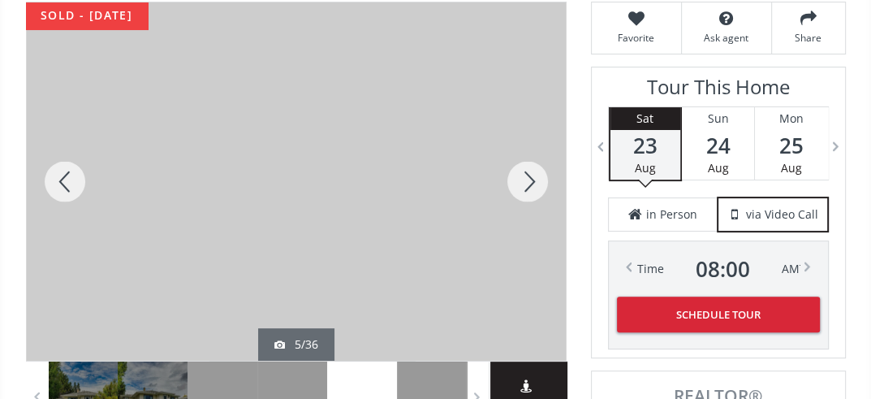
click at [524, 180] on div at bounding box center [528, 181] width 78 height 358
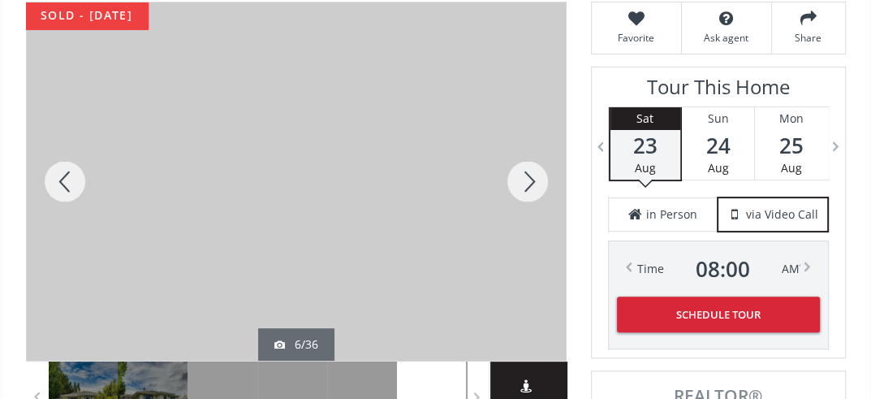
click at [524, 180] on div at bounding box center [528, 181] width 78 height 358
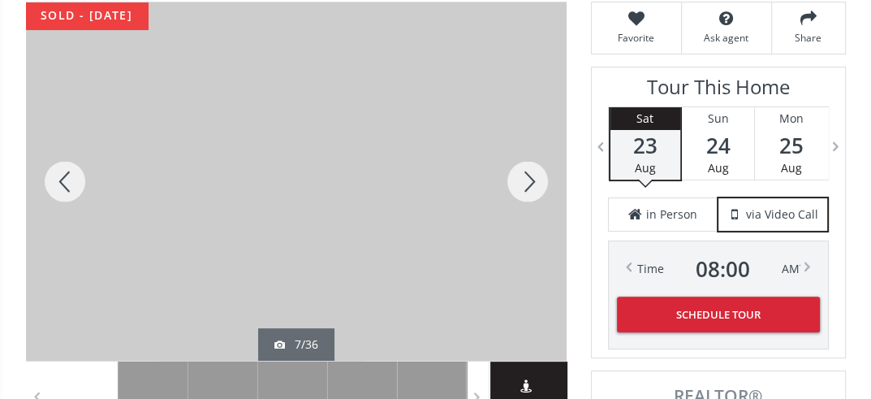
click at [524, 180] on div at bounding box center [528, 181] width 78 height 358
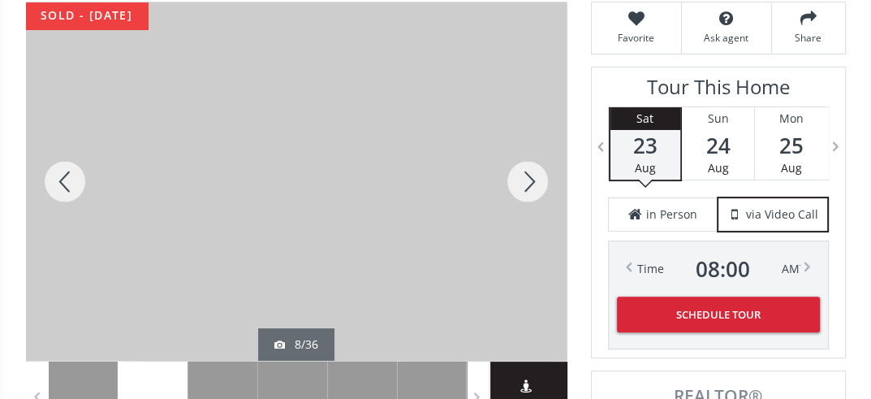
click at [524, 180] on div at bounding box center [528, 181] width 78 height 358
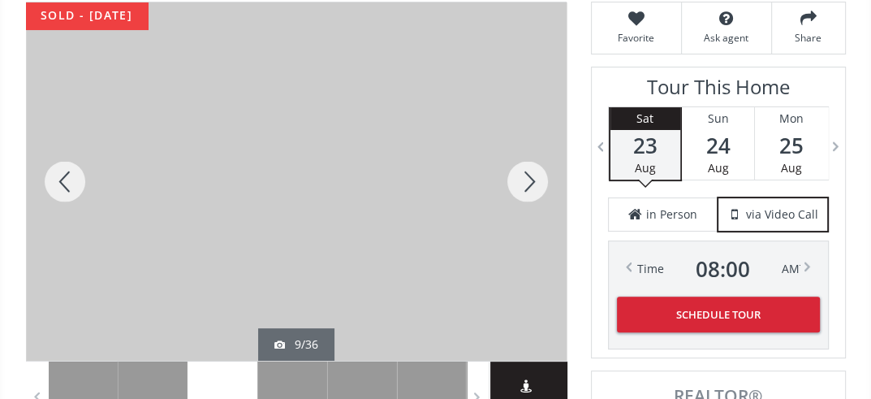
click at [524, 180] on div at bounding box center [528, 181] width 78 height 358
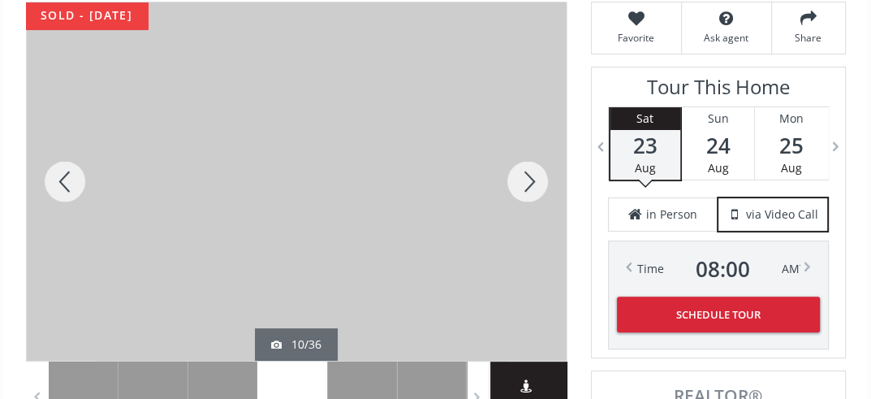
click at [57, 175] on div at bounding box center [65, 181] width 78 height 358
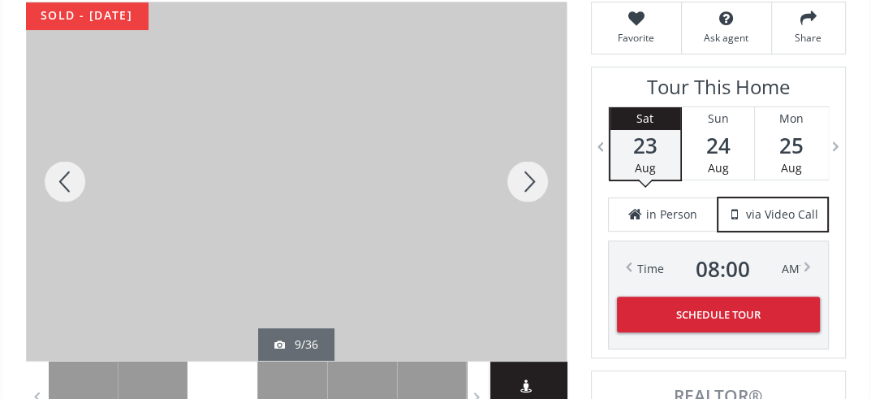
click at [534, 180] on div at bounding box center [528, 181] width 78 height 358
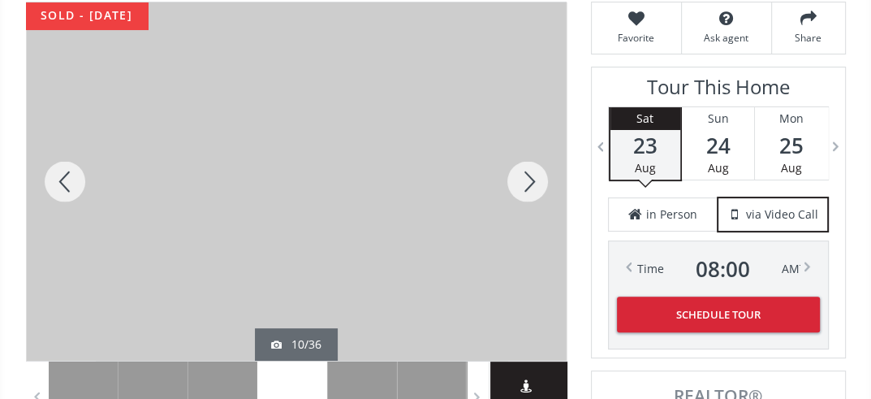
click at [67, 170] on div at bounding box center [65, 181] width 78 height 358
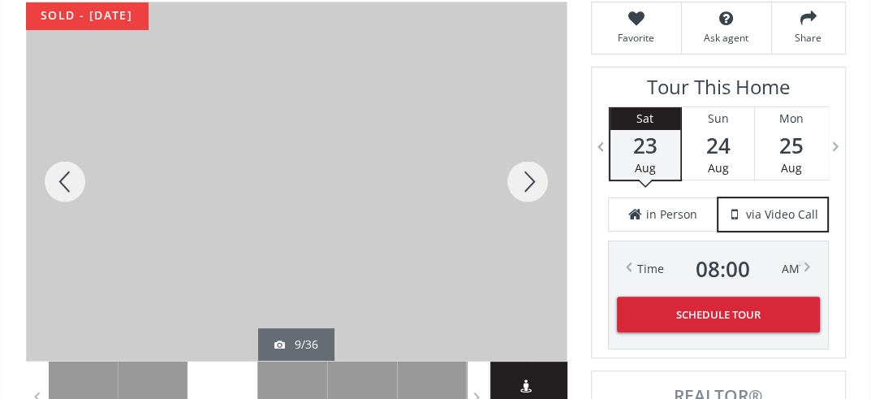
click at [523, 174] on div at bounding box center [528, 181] width 78 height 358
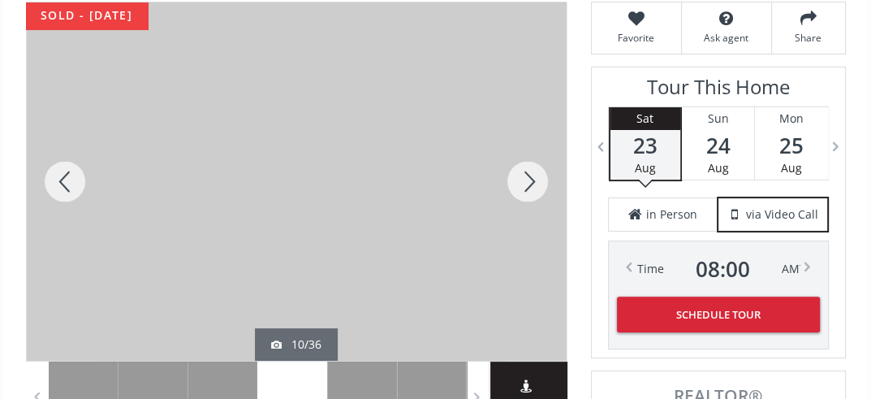
click at [523, 174] on div at bounding box center [528, 181] width 78 height 358
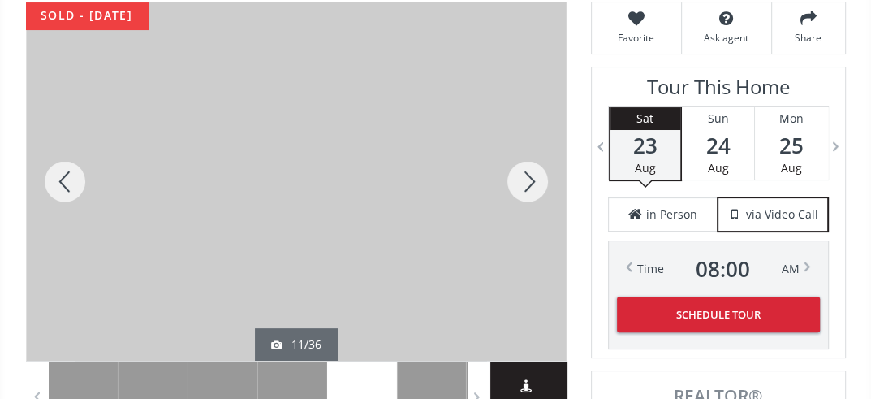
click at [524, 174] on div at bounding box center [528, 181] width 78 height 358
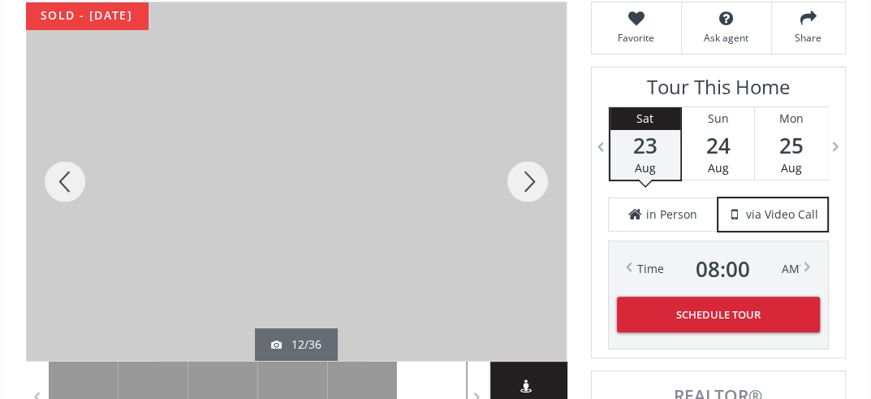
click at [524, 174] on div at bounding box center [528, 181] width 78 height 358
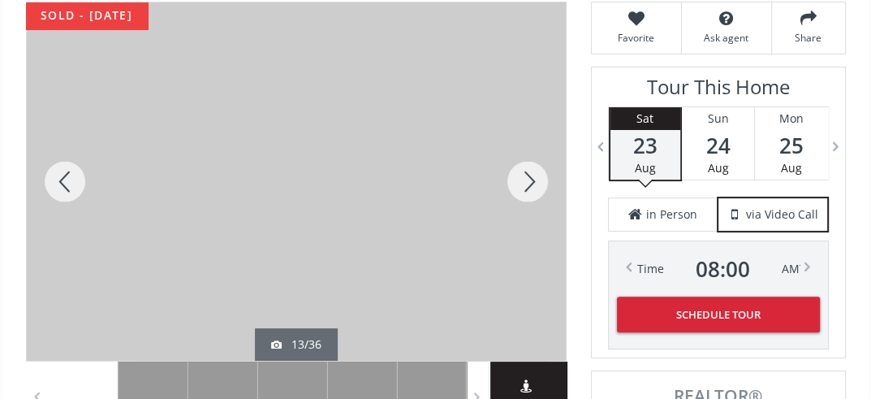
click at [526, 180] on div at bounding box center [528, 181] width 78 height 358
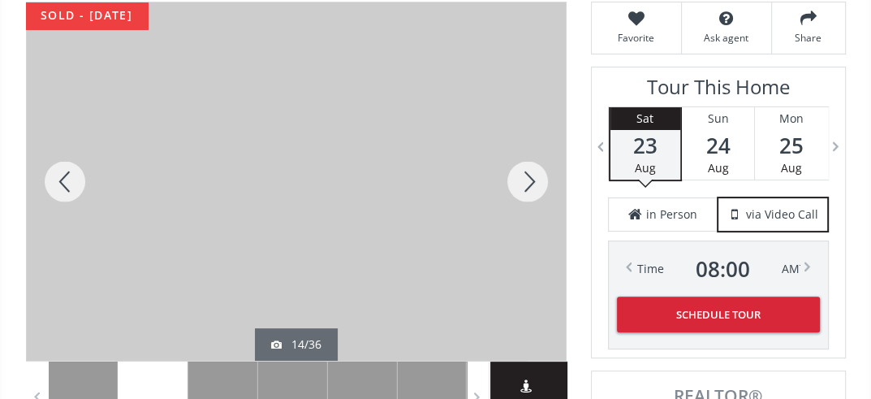
click at [526, 180] on div at bounding box center [528, 181] width 78 height 358
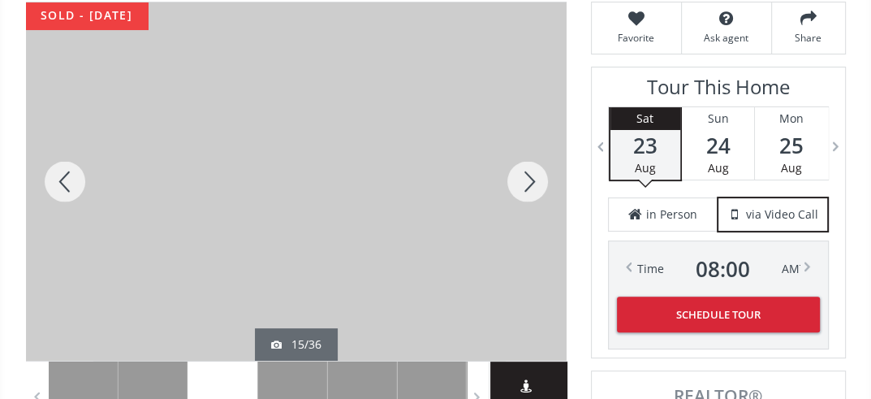
click at [526, 180] on div at bounding box center [528, 181] width 78 height 358
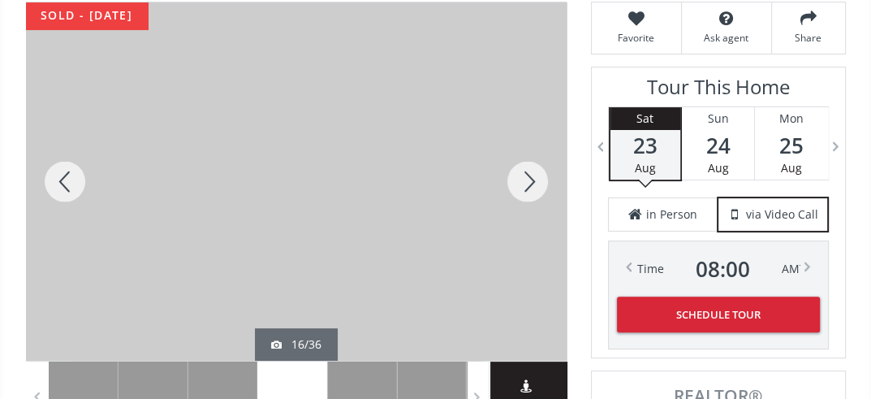
click at [526, 180] on div at bounding box center [528, 181] width 78 height 358
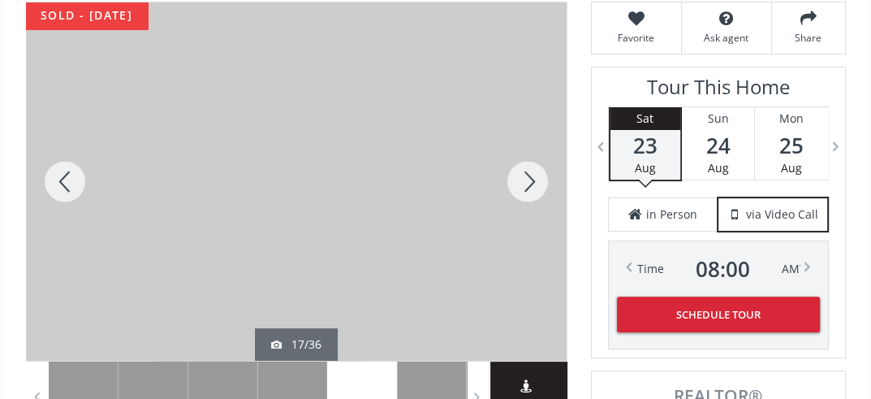
click at [526, 180] on div at bounding box center [528, 181] width 78 height 358
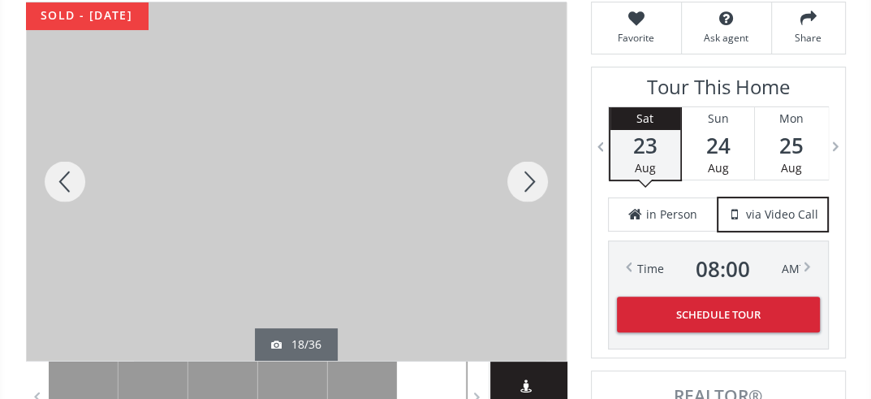
click at [526, 180] on div at bounding box center [528, 181] width 78 height 358
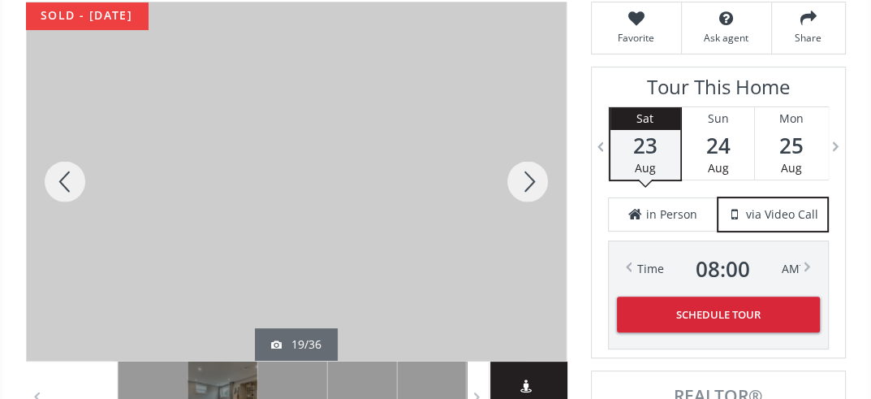
click at [526, 180] on div at bounding box center [528, 181] width 78 height 358
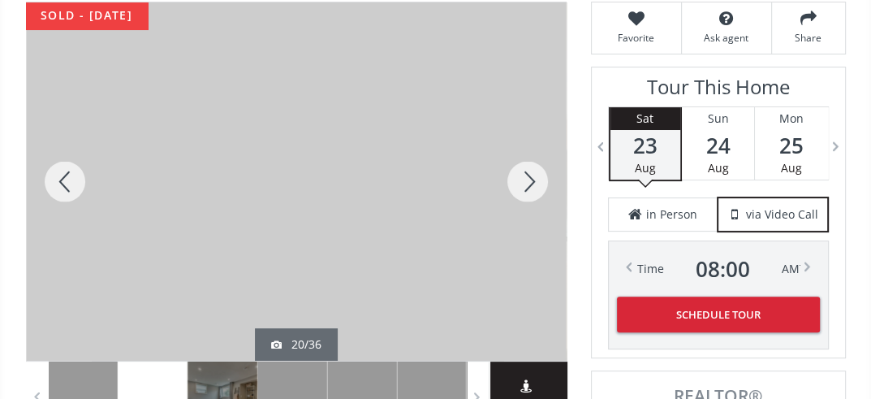
click at [526, 182] on div at bounding box center [528, 181] width 78 height 358
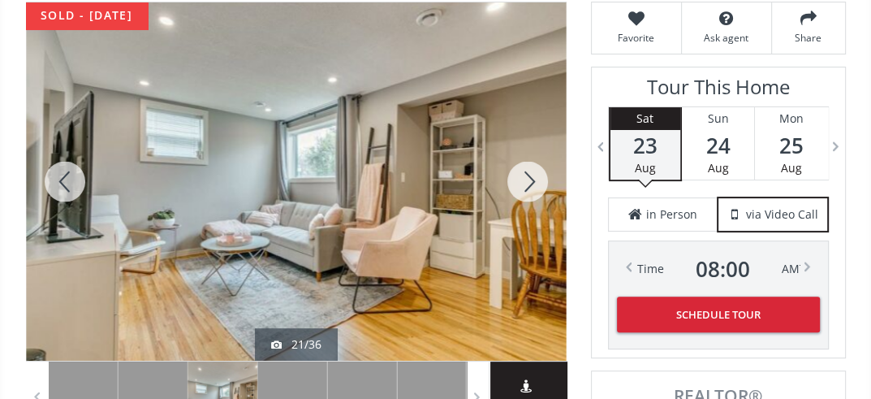
click at [526, 182] on div at bounding box center [528, 181] width 78 height 358
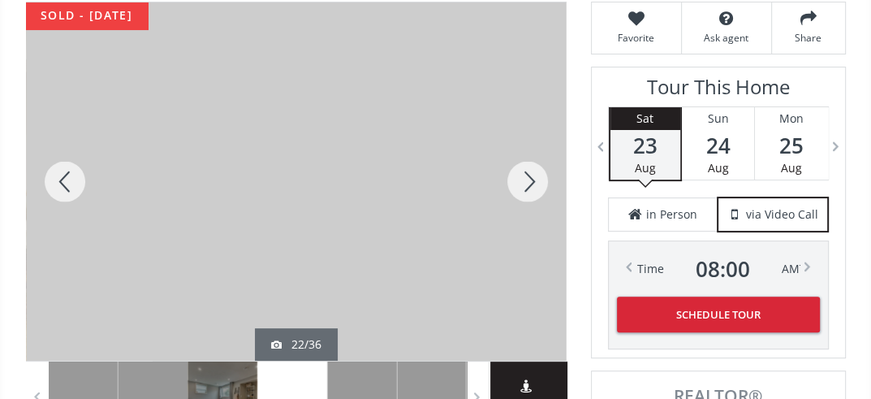
click at [526, 182] on div at bounding box center [528, 181] width 78 height 358
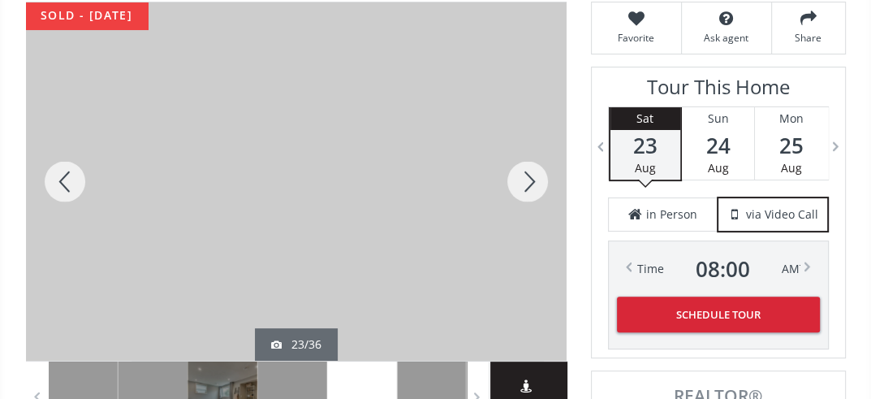
click at [526, 182] on div at bounding box center [528, 181] width 78 height 358
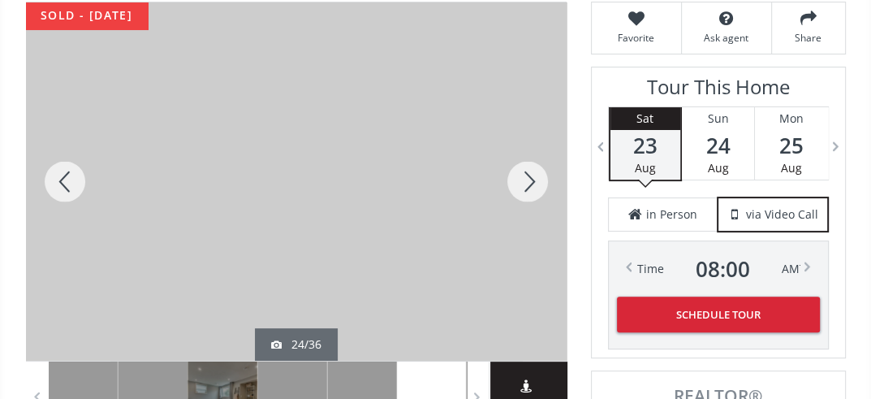
click at [526, 182] on div at bounding box center [528, 181] width 78 height 358
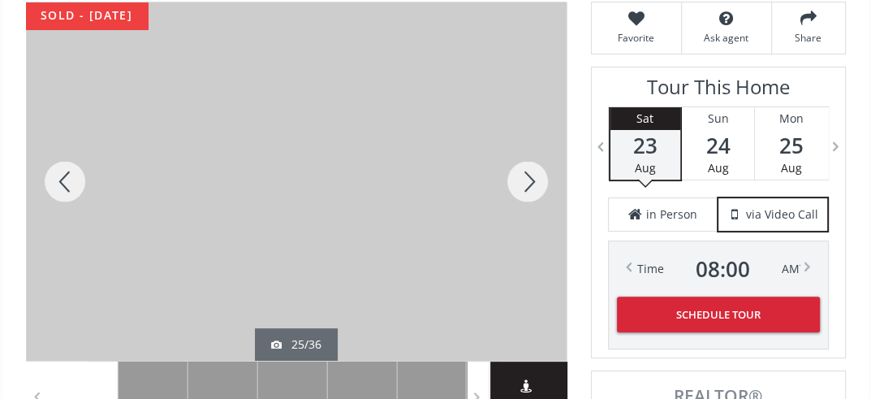
click at [526, 182] on div at bounding box center [528, 181] width 78 height 358
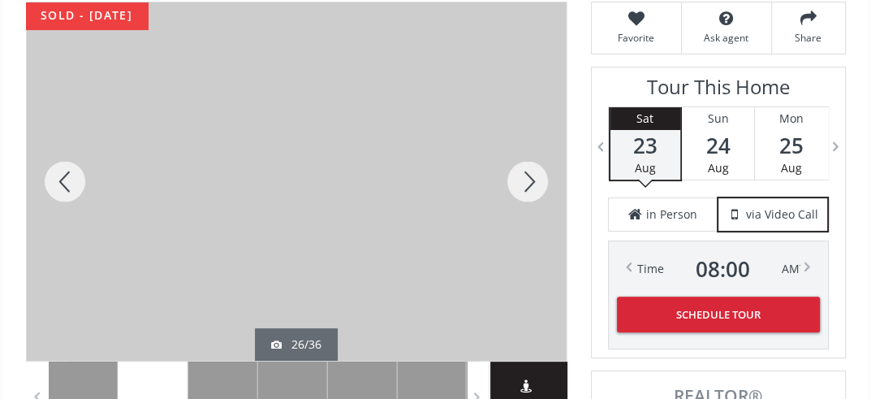
click at [526, 182] on div at bounding box center [528, 181] width 78 height 358
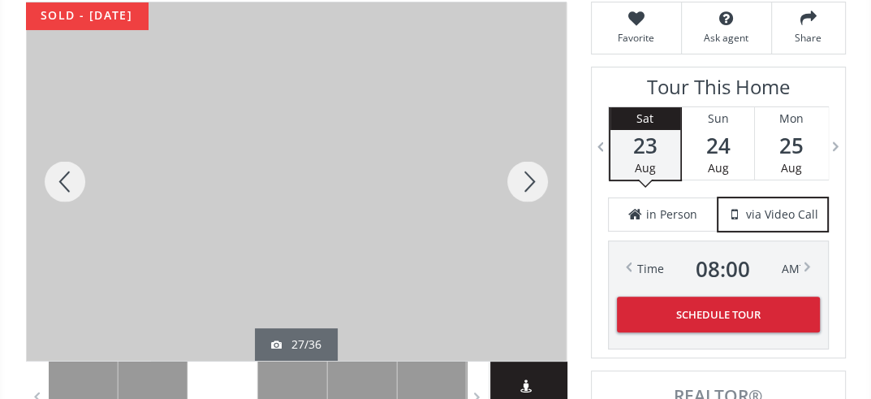
click at [526, 182] on div at bounding box center [528, 181] width 78 height 358
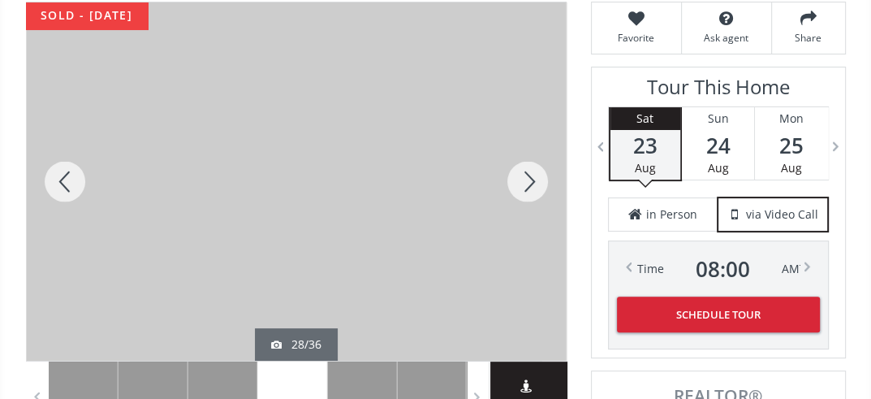
click at [526, 182] on div at bounding box center [528, 181] width 78 height 358
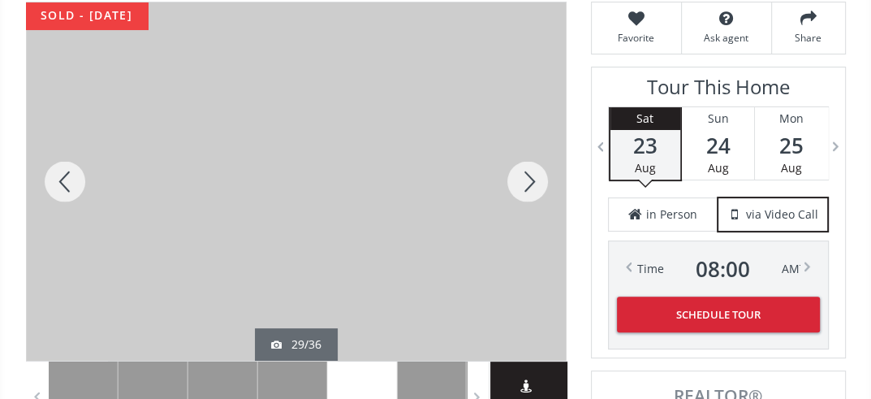
click at [526, 182] on div at bounding box center [528, 181] width 78 height 358
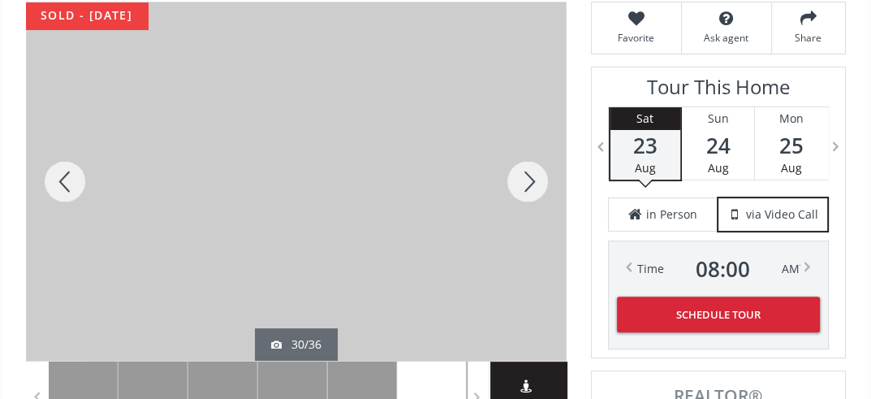
click at [526, 182] on div at bounding box center [528, 181] width 78 height 358
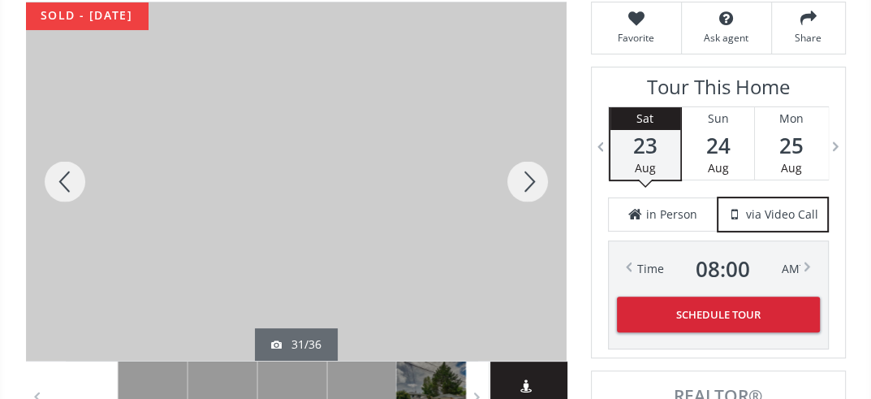
click at [526, 182] on div at bounding box center [528, 181] width 78 height 358
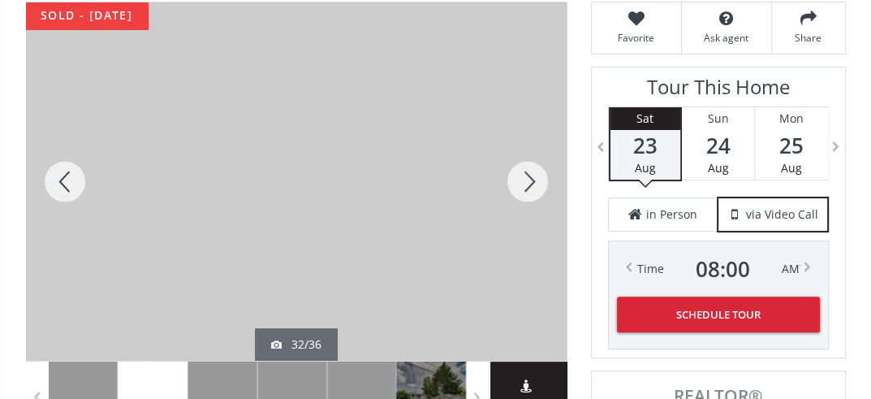
click at [526, 182] on div at bounding box center [528, 181] width 78 height 358
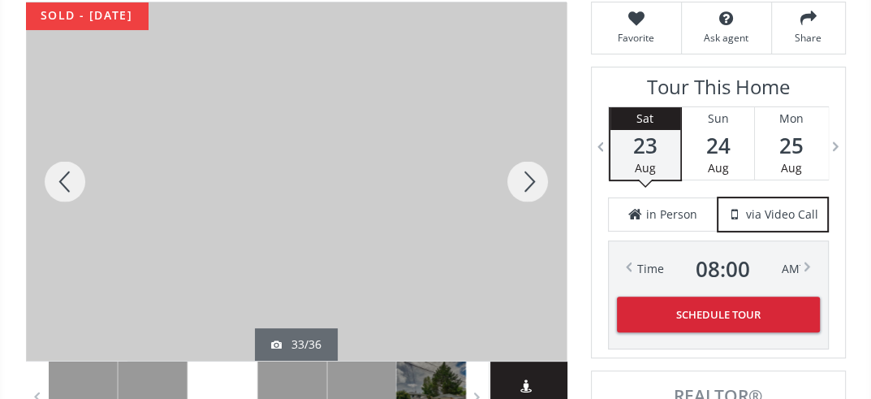
click at [526, 182] on div at bounding box center [528, 181] width 78 height 358
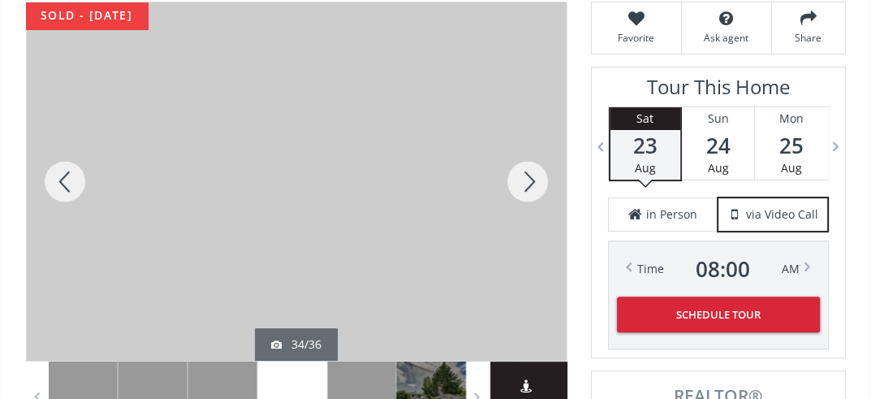
click at [526, 182] on div at bounding box center [528, 181] width 78 height 358
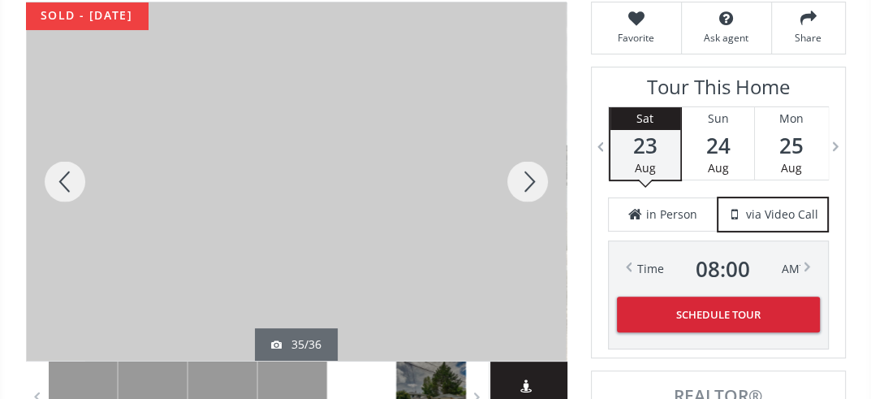
click at [526, 182] on div at bounding box center [528, 181] width 78 height 358
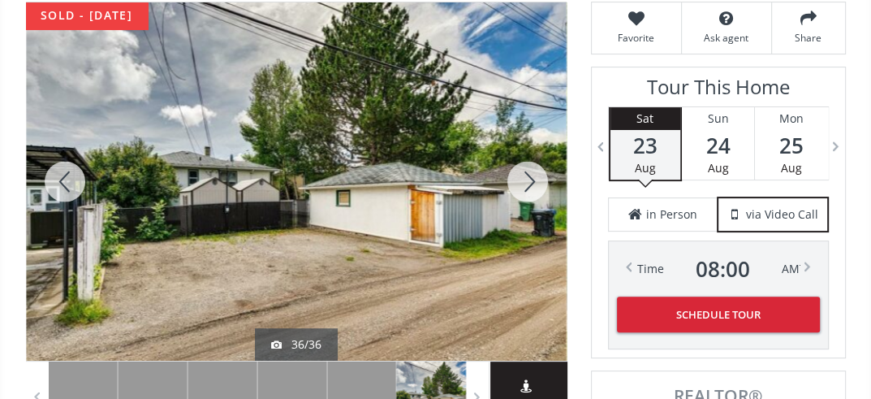
click at [526, 182] on div at bounding box center [528, 181] width 78 height 358
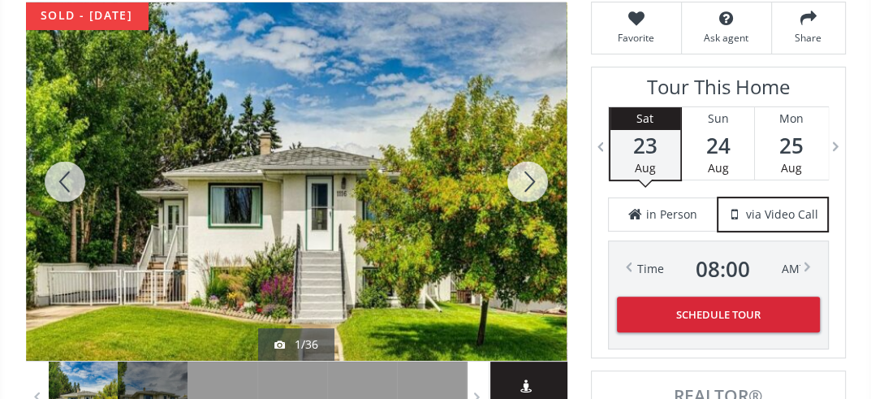
click at [526, 182] on div at bounding box center [528, 181] width 78 height 358
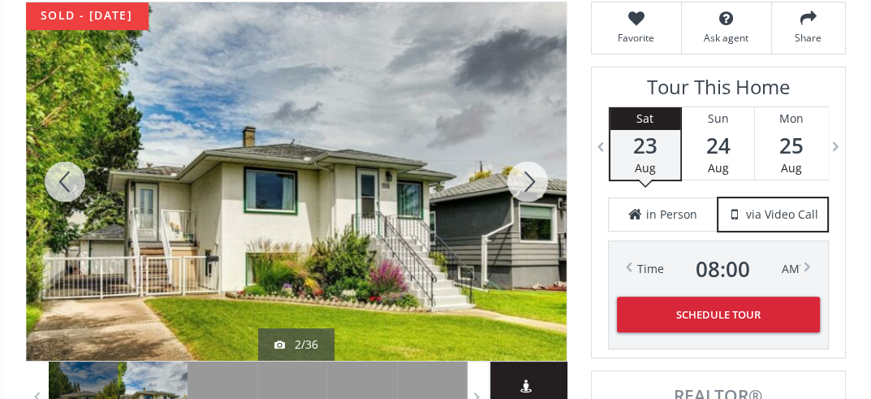
click at [526, 182] on div at bounding box center [528, 181] width 78 height 358
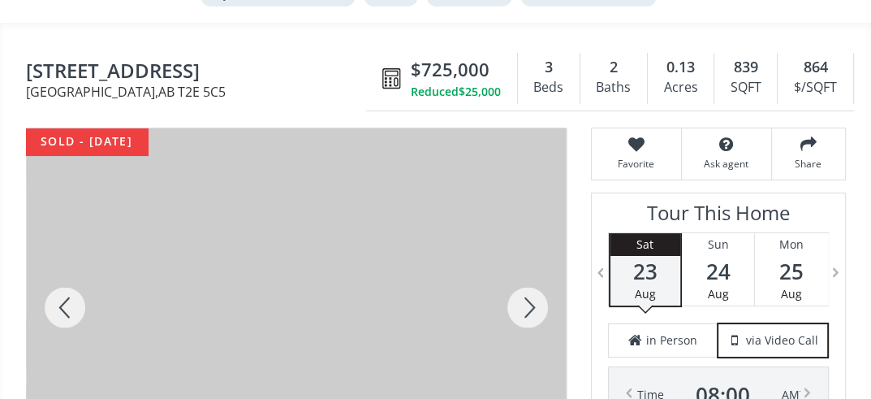
scroll to position [85, 0]
